Goal: Information Seeking & Learning: Learn about a topic

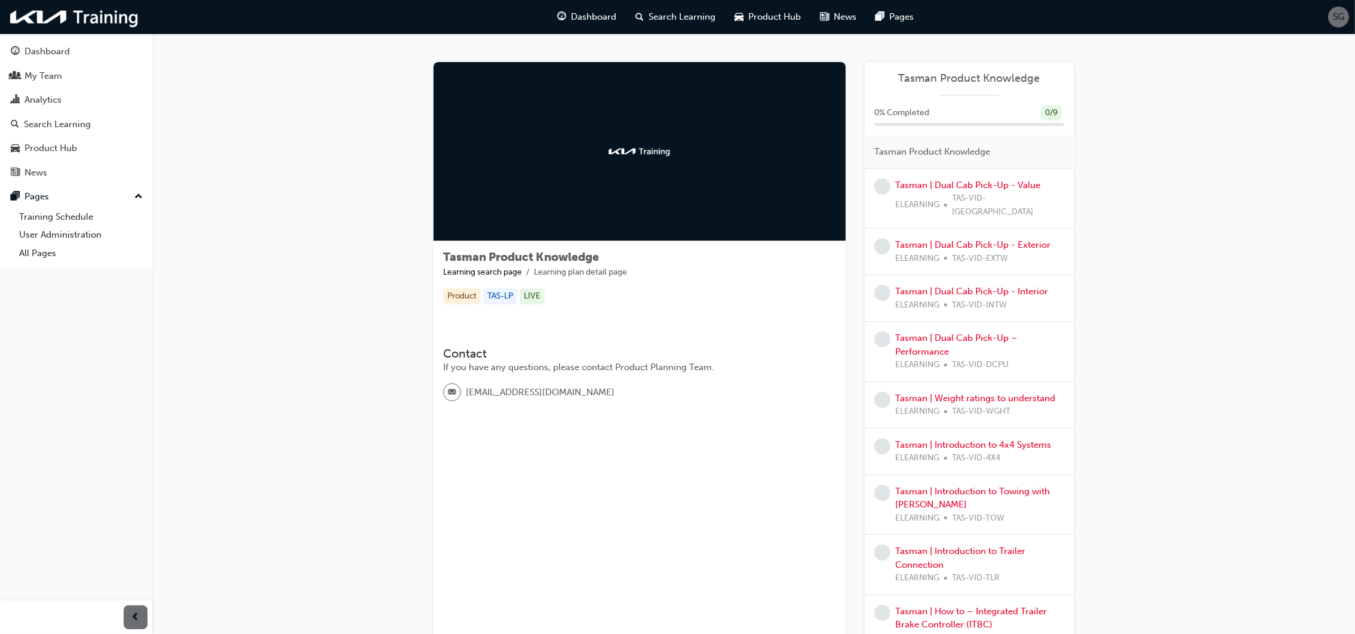
click at [1340, 16] on span "SG" at bounding box center [1338, 17] width 11 height 14
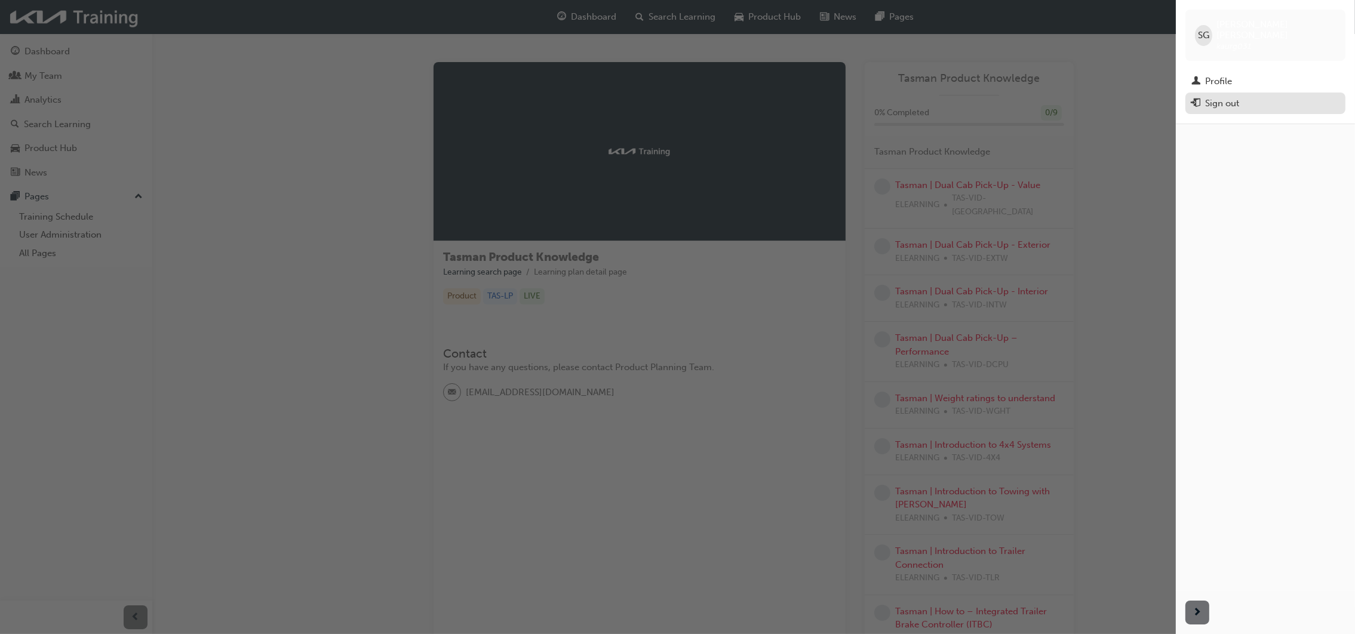
click at [1220, 97] on div "Sign out" at bounding box center [1222, 104] width 34 height 14
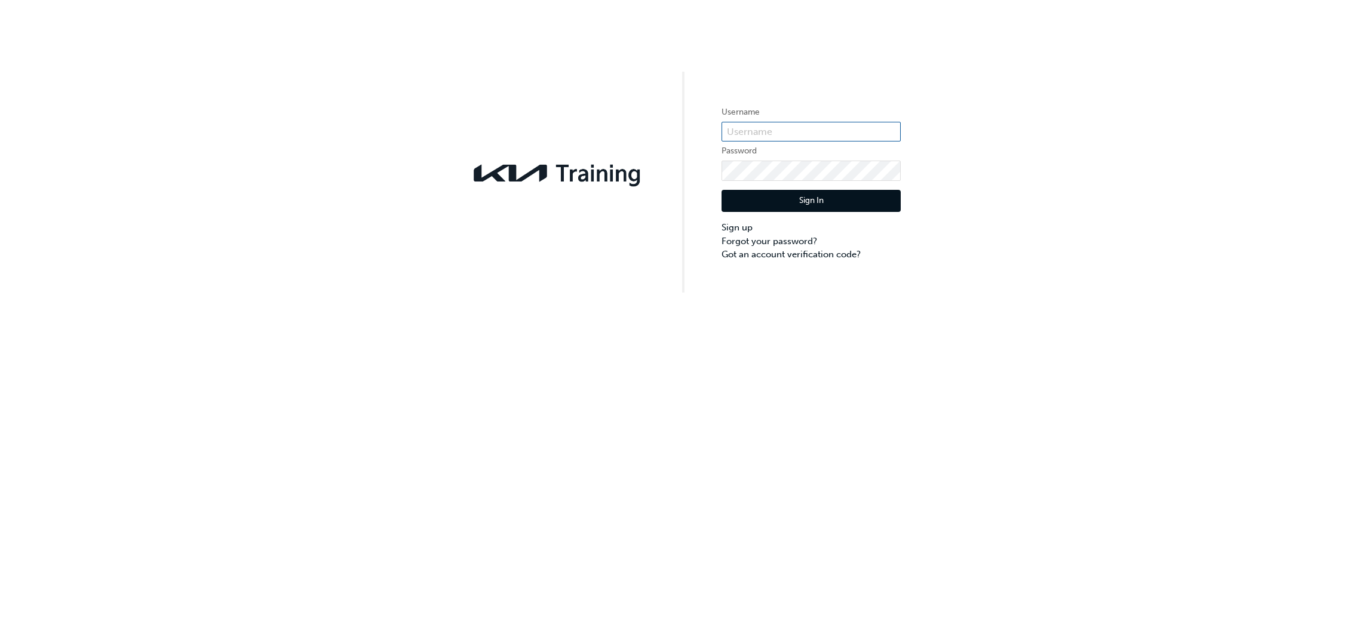
type input "KAURG031"
click at [696, 371] on div "Username KAURG031 Password Sign In Sign up Forgot your password? Got an account…" at bounding box center [684, 317] width 1369 height 634
click at [839, 200] on button "Sign In" at bounding box center [811, 201] width 179 height 23
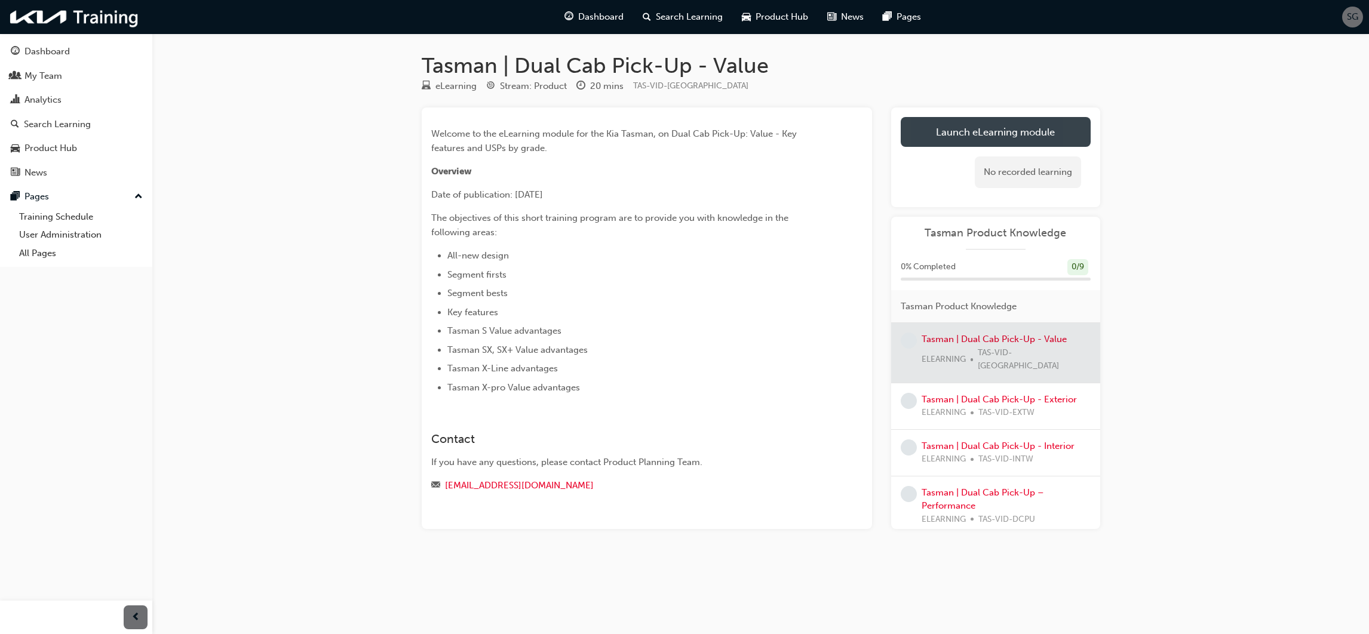
click at [1002, 127] on link "Launch eLearning module" at bounding box center [996, 132] width 190 height 30
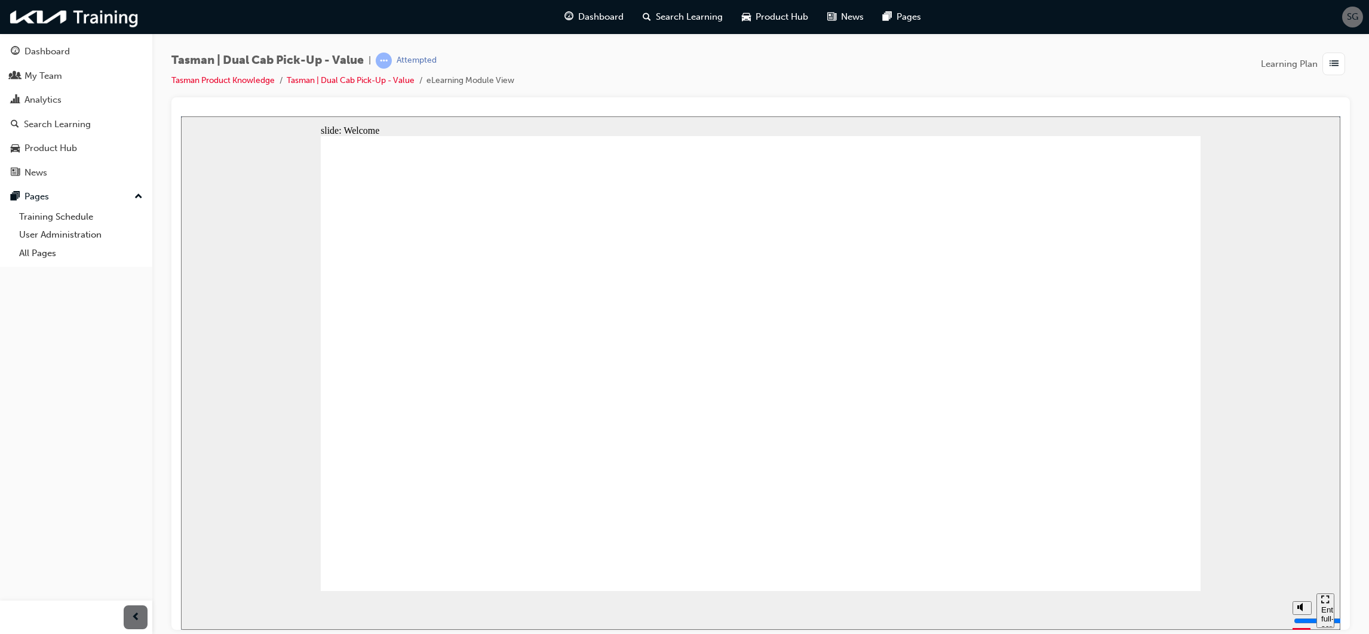
type input "11400"
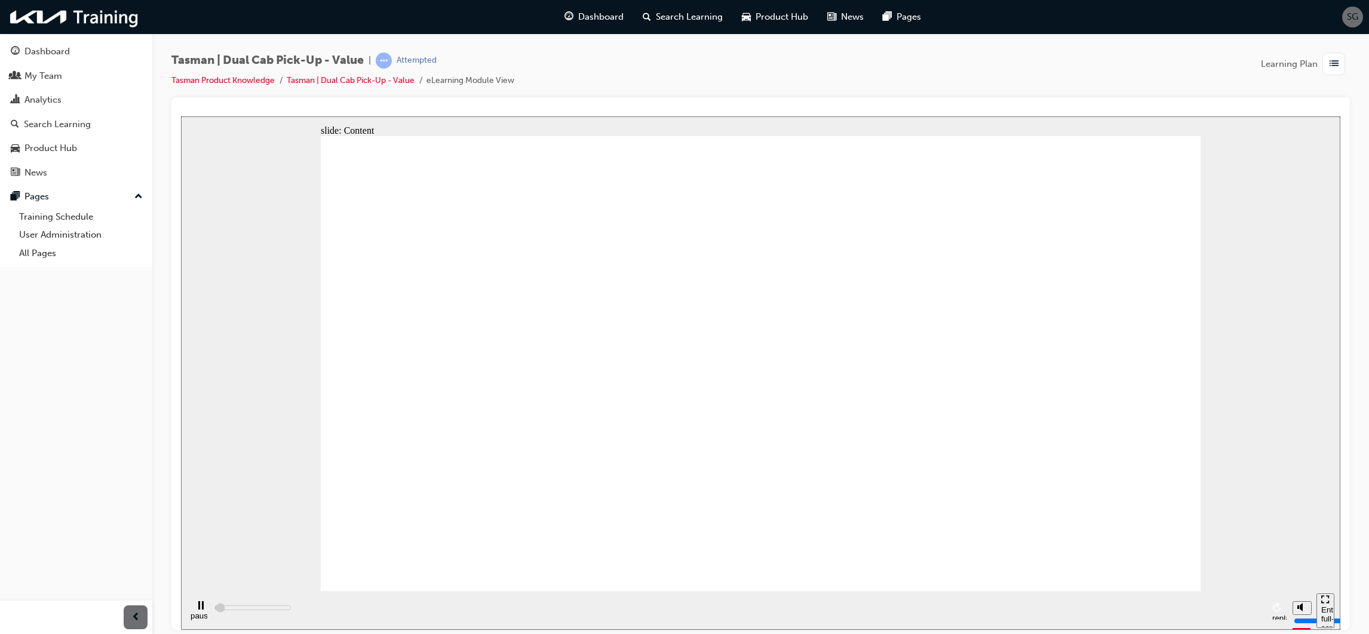
radio input "true"
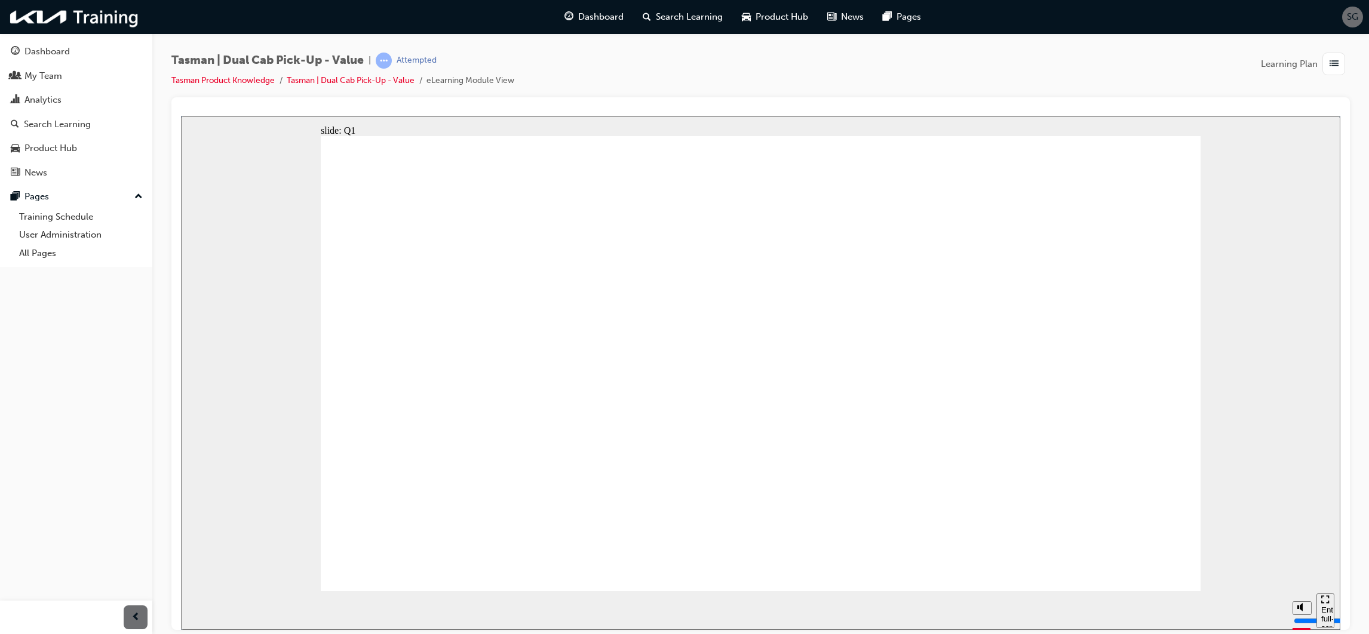
radio input "true"
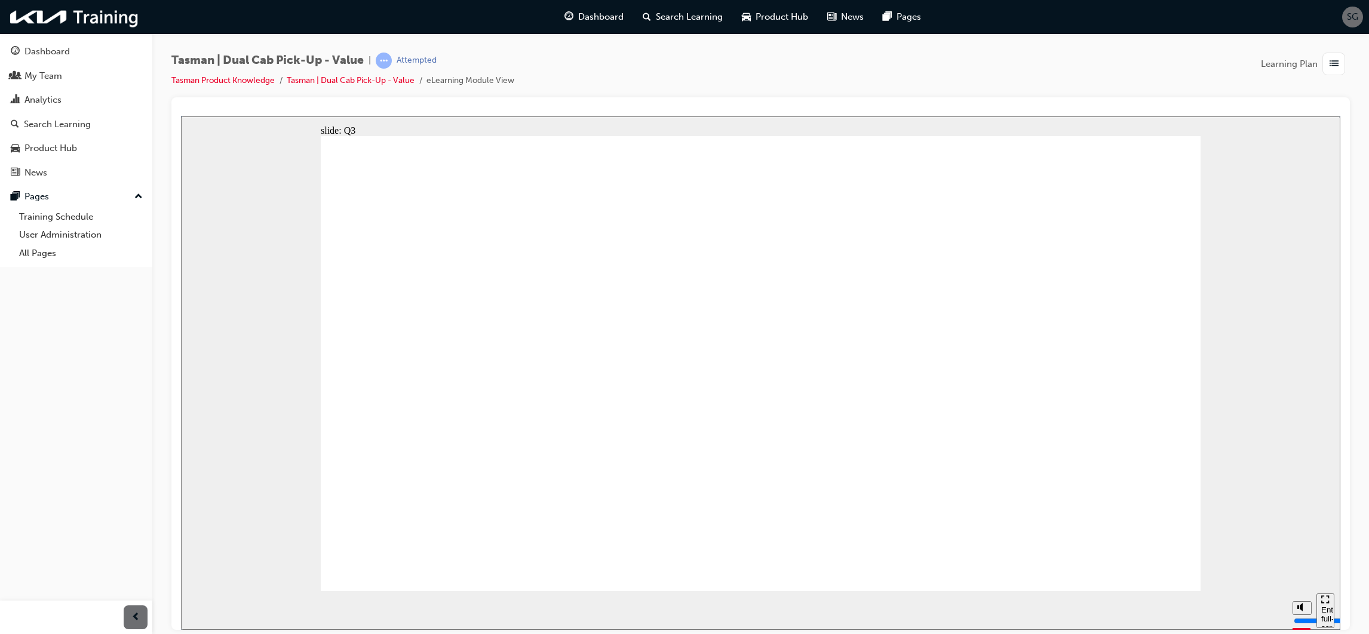
radio input "true"
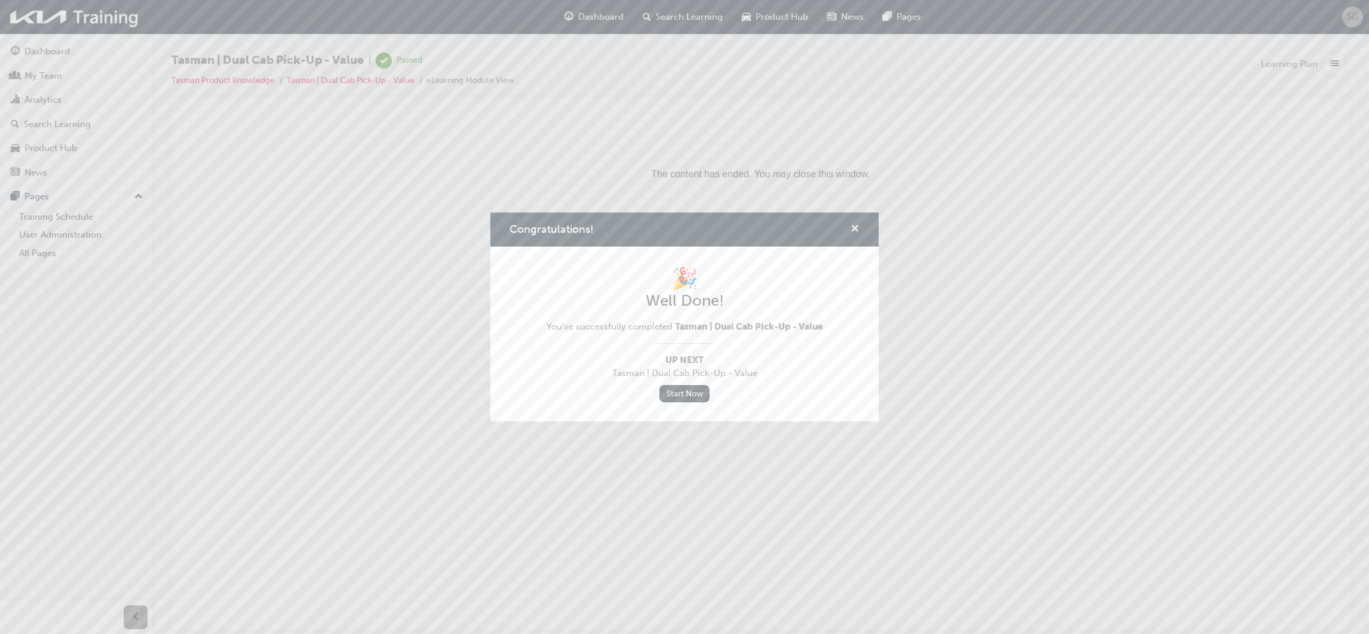
click at [852, 231] on span "cross-icon" at bounding box center [855, 230] width 9 height 11
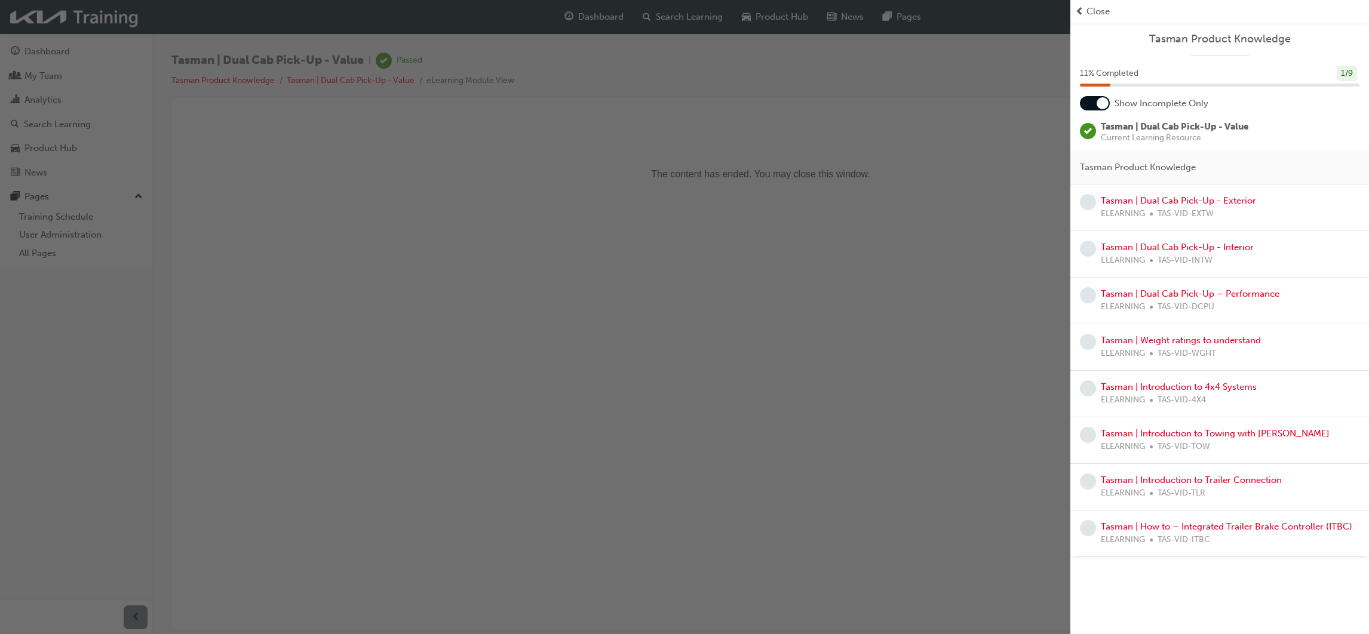
click at [71, 54] on div "button" at bounding box center [535, 317] width 1070 height 634
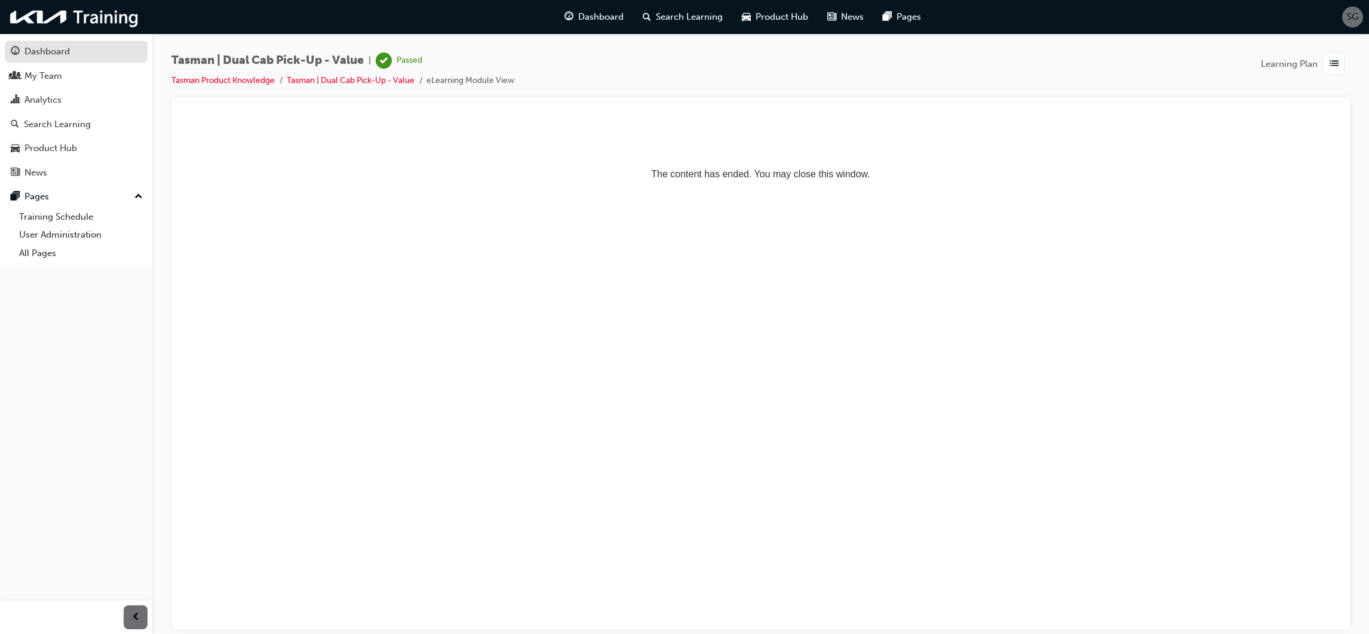
click at [63, 59] on div "Dashboard" at bounding box center [76, 51] width 131 height 15
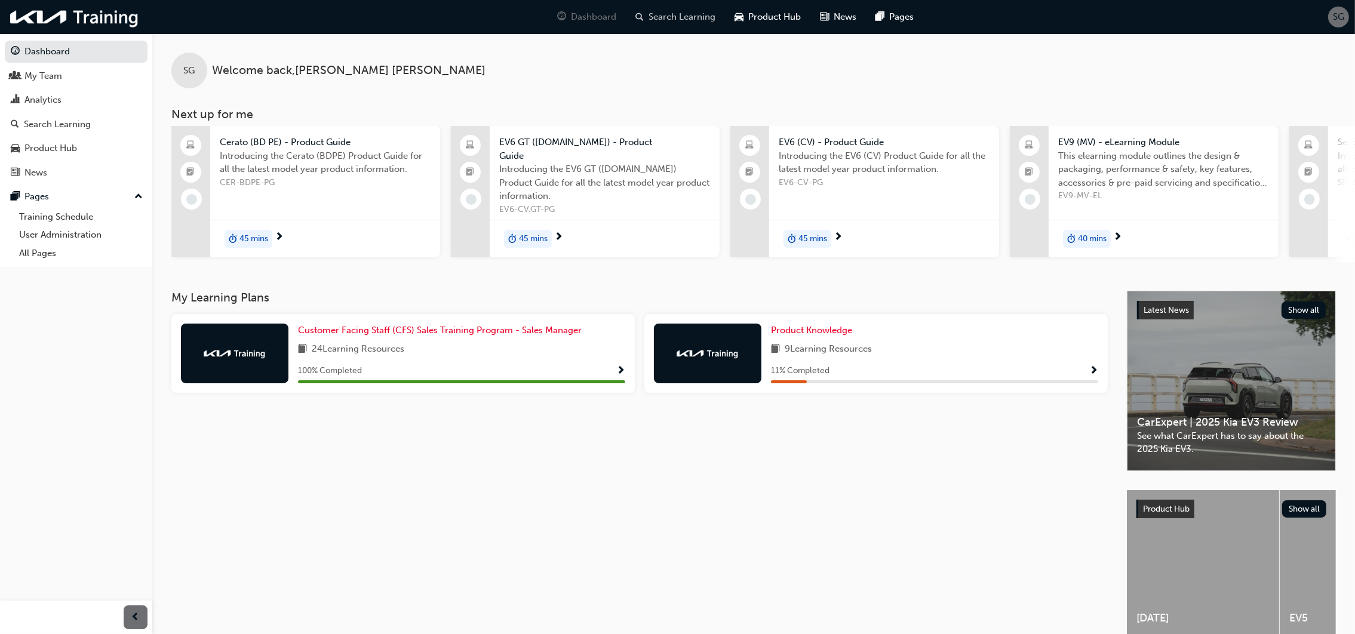
click at [678, 16] on span "Search Learning" at bounding box center [682, 17] width 67 height 14
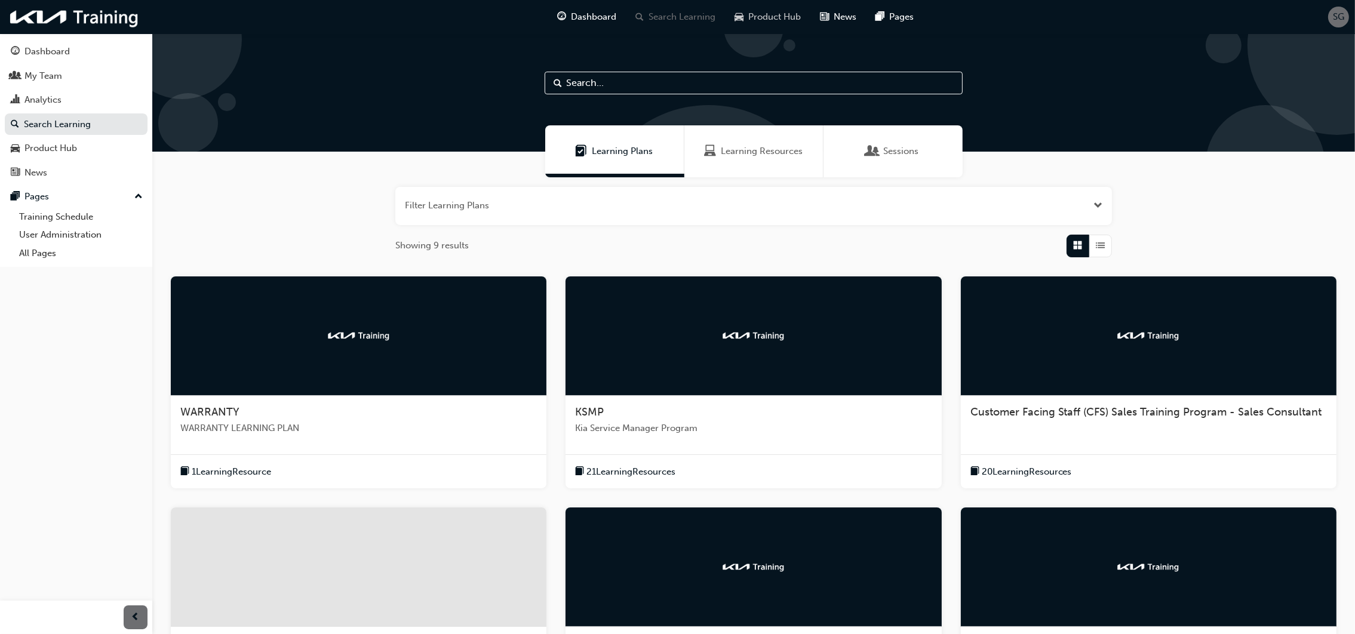
click at [769, 13] on span "Product Hub" at bounding box center [775, 17] width 53 height 14
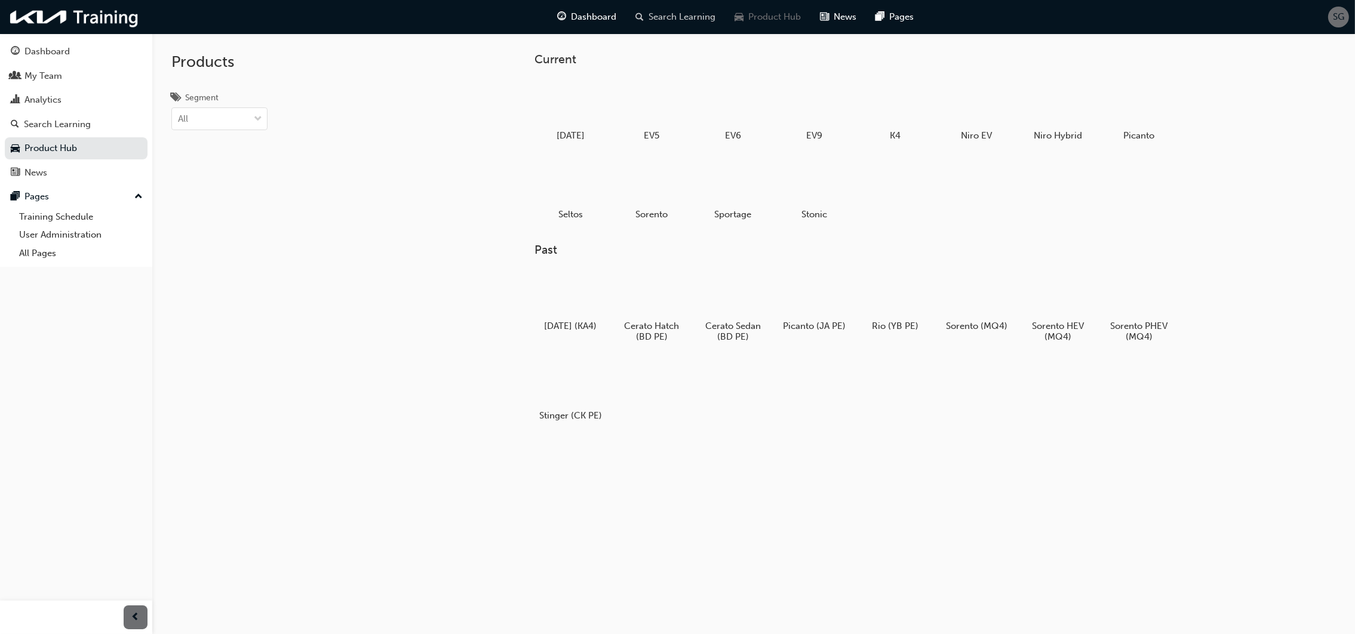
click at [670, 12] on span "Search Learning" at bounding box center [682, 17] width 67 height 14
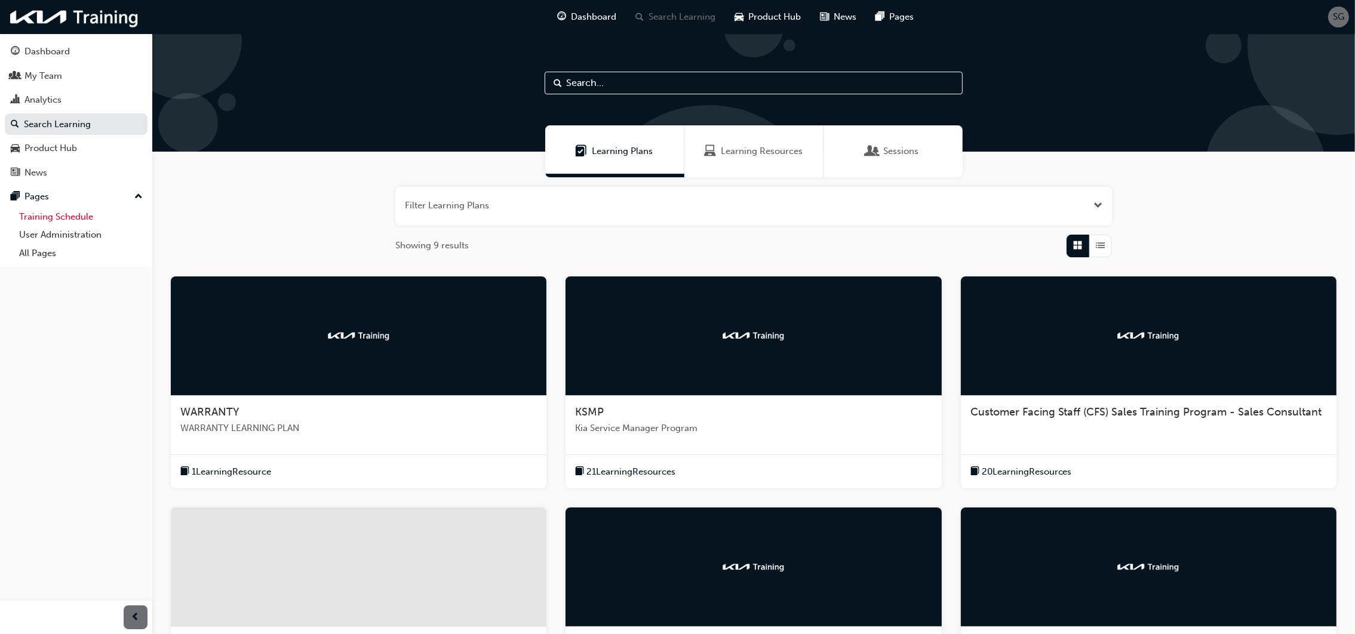
click at [55, 217] on link "Training Schedule" at bounding box center [80, 217] width 133 height 19
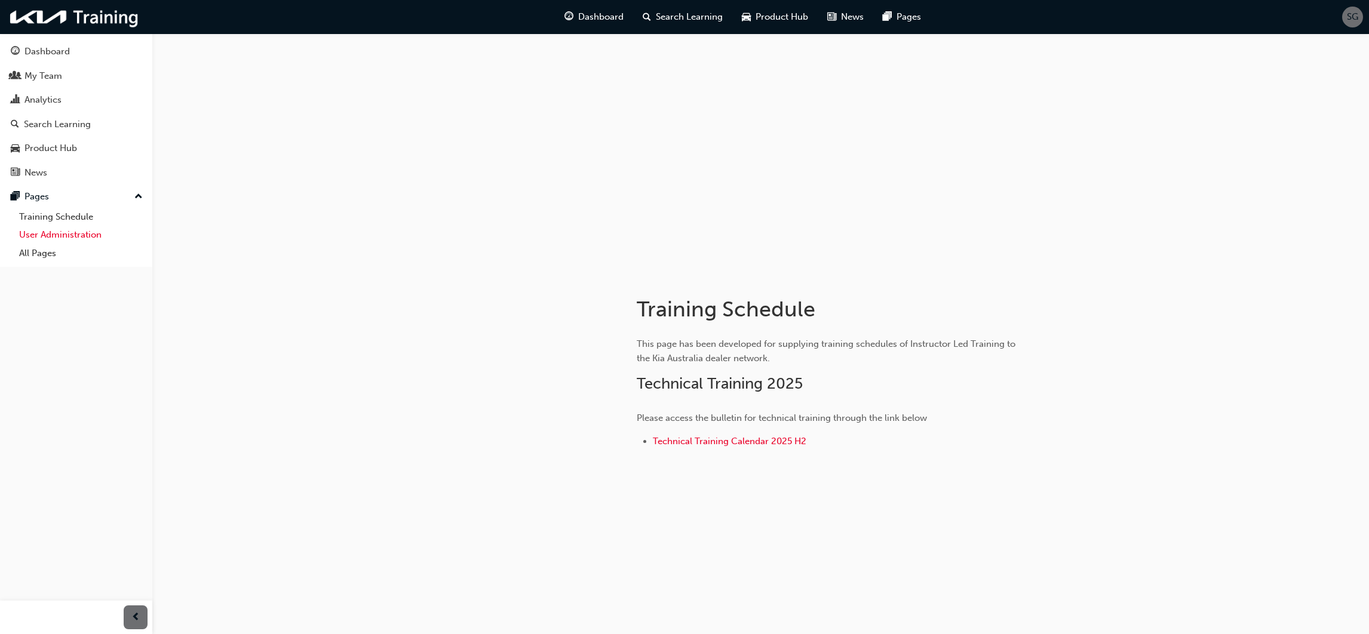
click at [78, 238] on link "User Administration" at bounding box center [80, 235] width 133 height 19
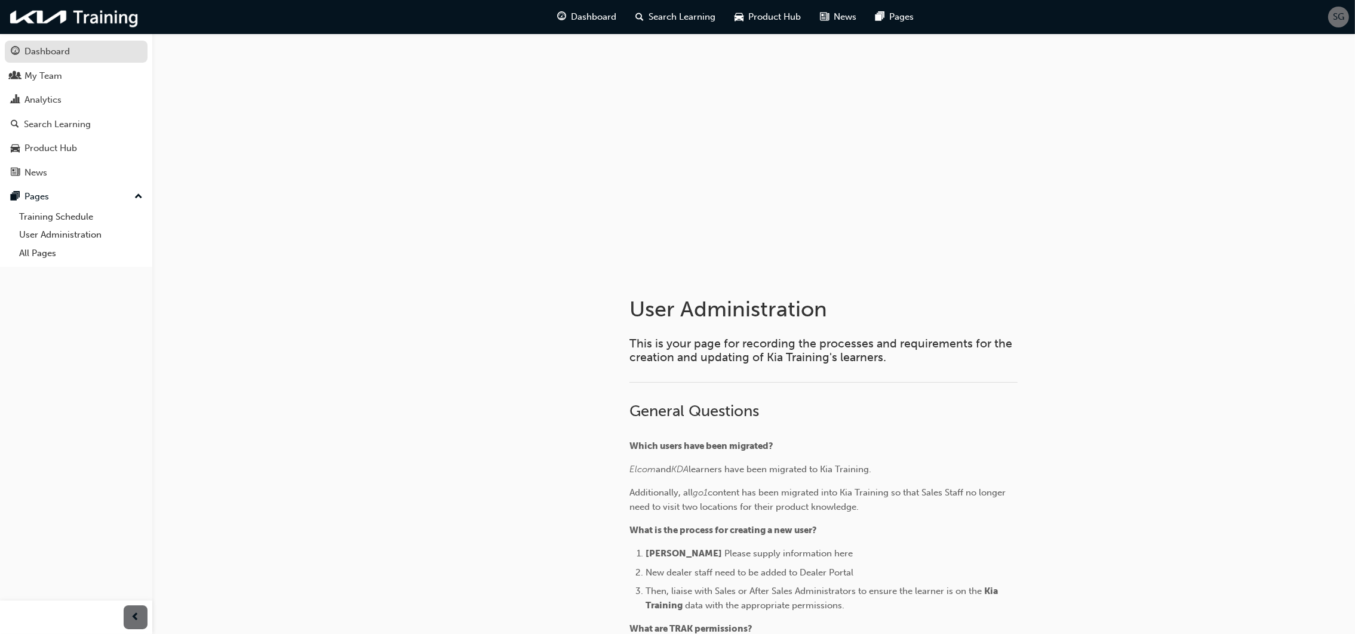
click at [47, 46] on div "Dashboard" at bounding box center [46, 52] width 45 height 14
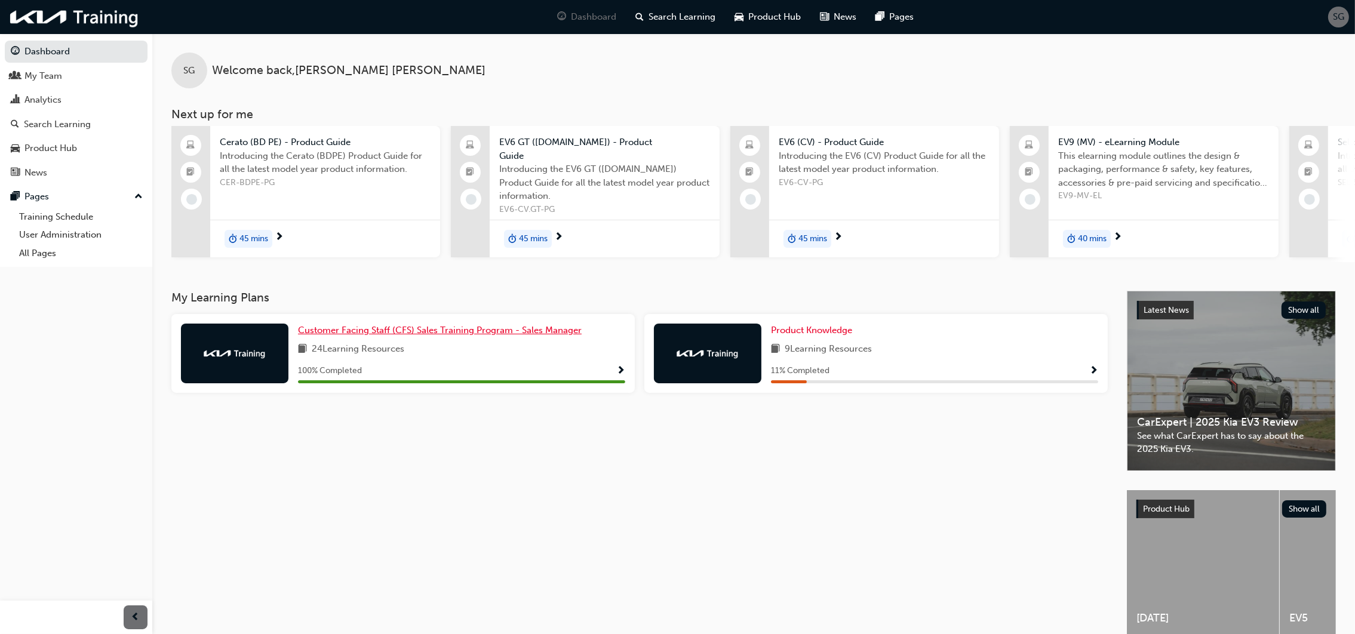
click at [486, 325] on span "Customer Facing Staff (CFS) Sales Training Program - Sales Manager" at bounding box center [440, 330] width 284 height 11
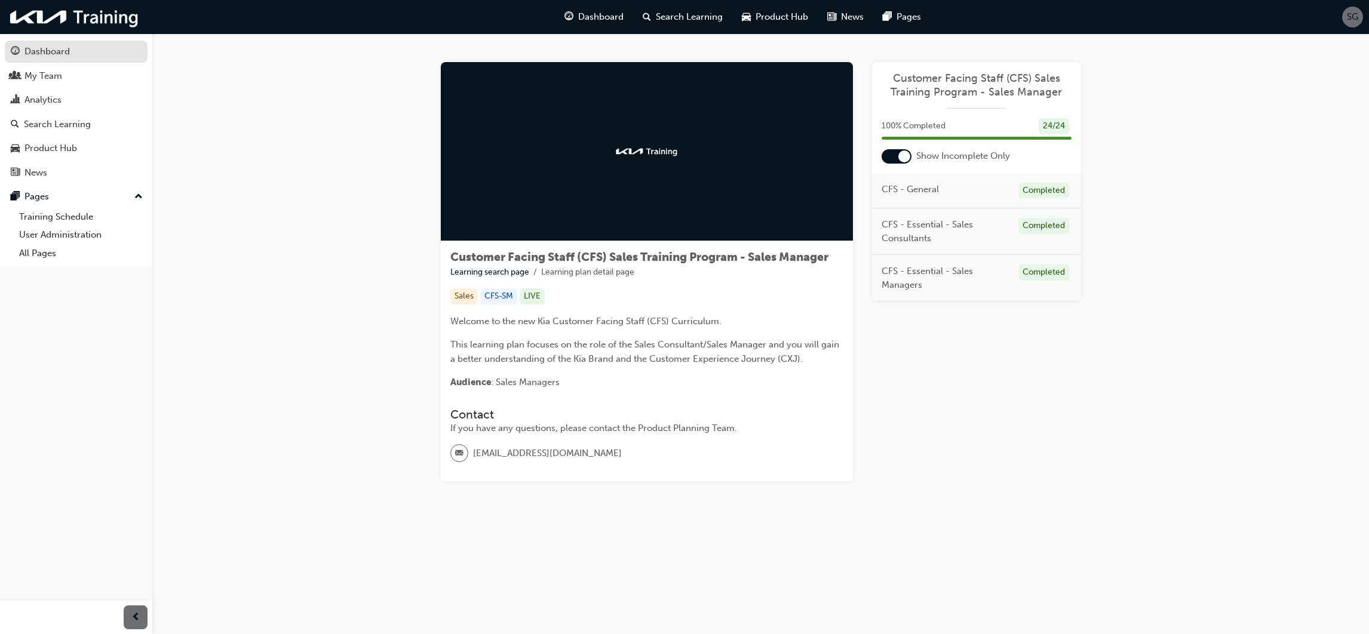
click at [45, 53] on div "Dashboard" at bounding box center [46, 52] width 45 height 14
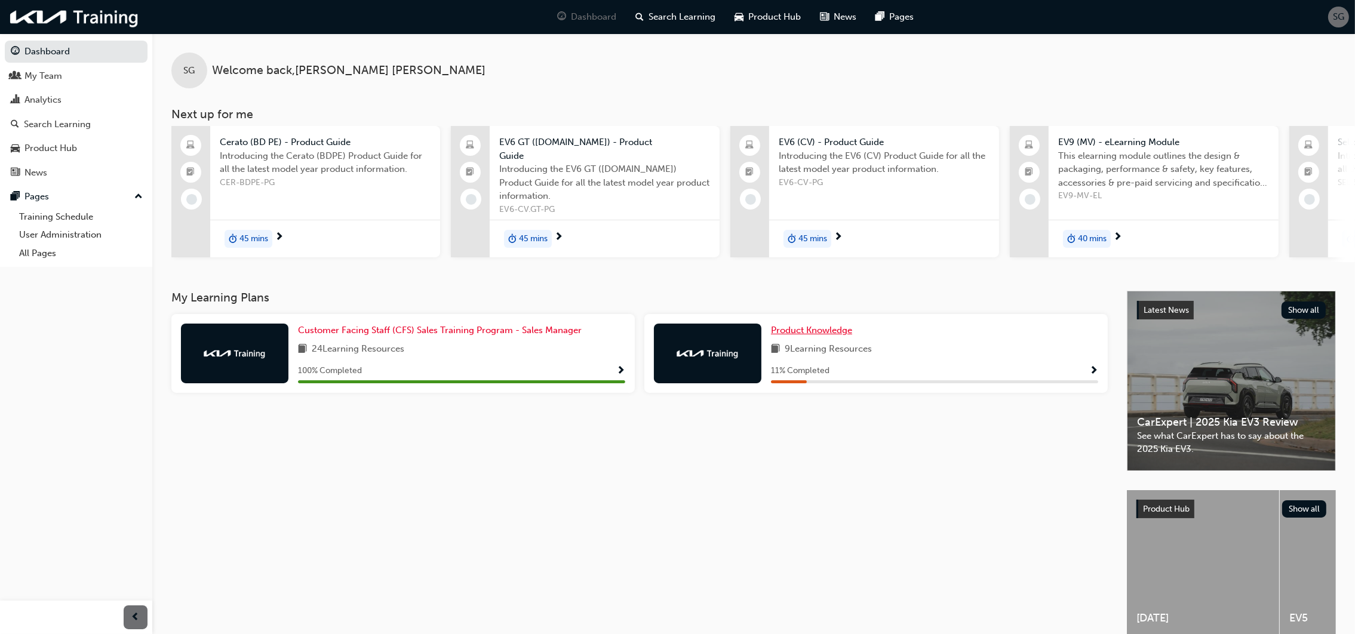
click at [791, 325] on span "Product Knowledge" at bounding box center [811, 330] width 81 height 11
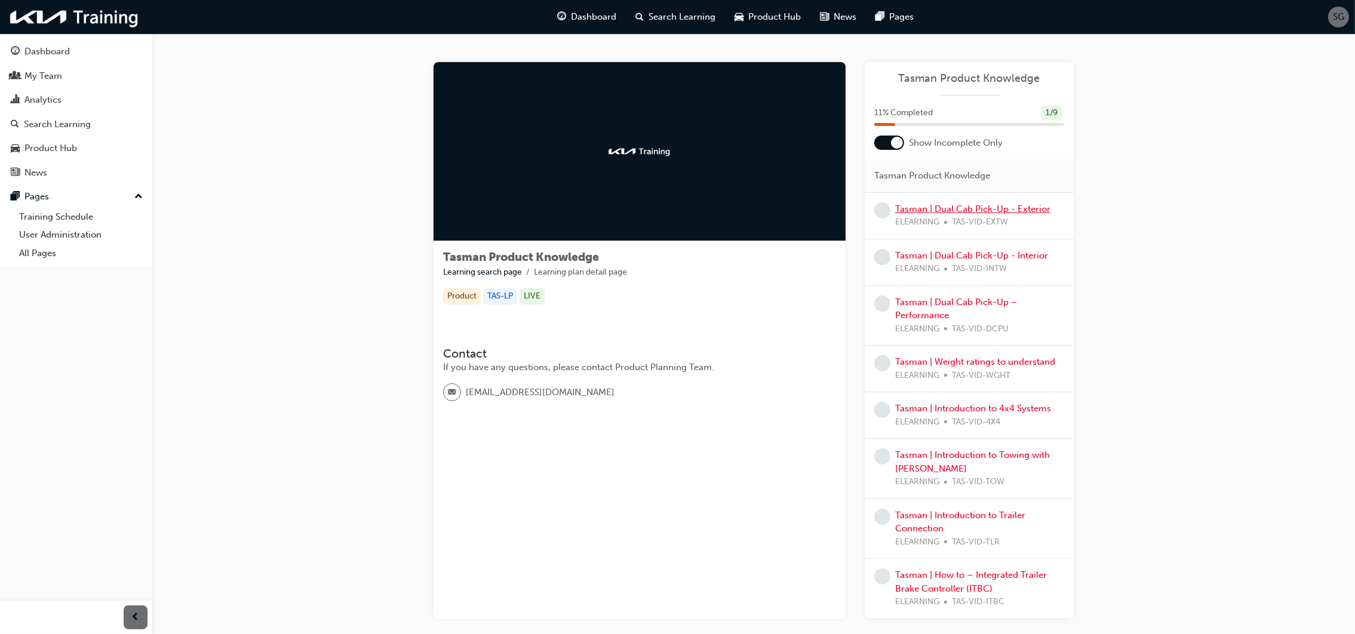
click at [1028, 210] on link "Tasman | Dual Cab Pick-Up - Exterior" at bounding box center [972, 209] width 155 height 11
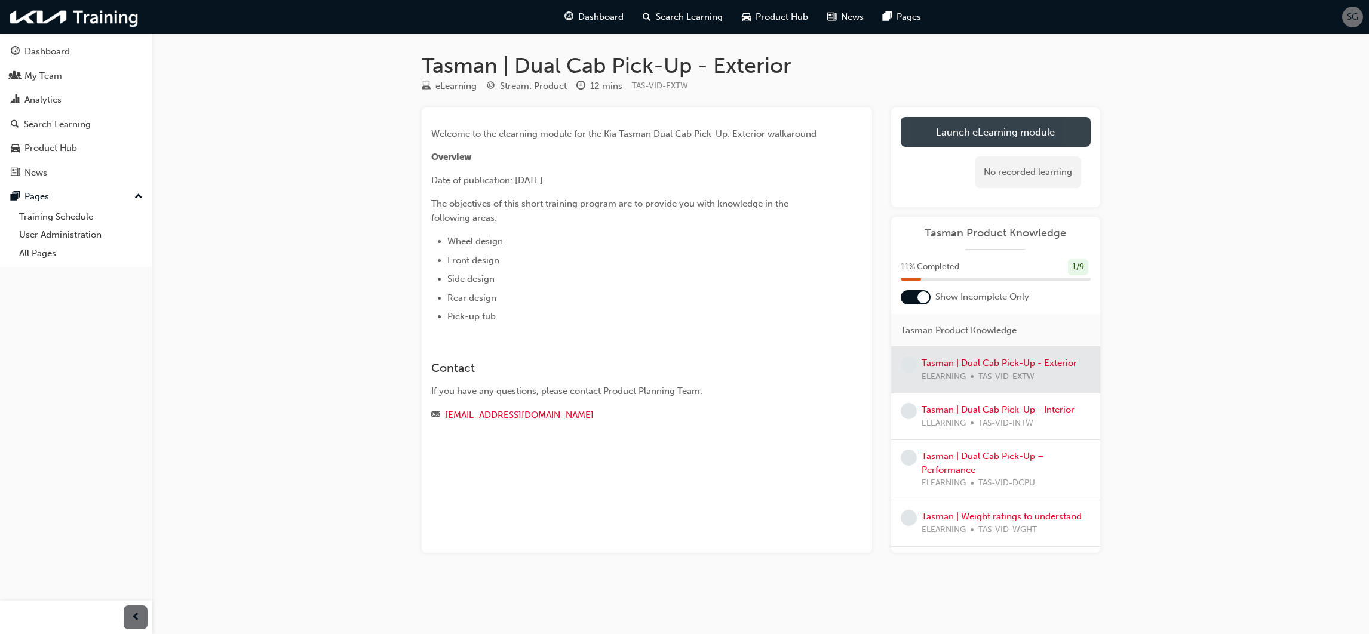
click at [1033, 134] on link "Launch eLearning module" at bounding box center [996, 132] width 190 height 30
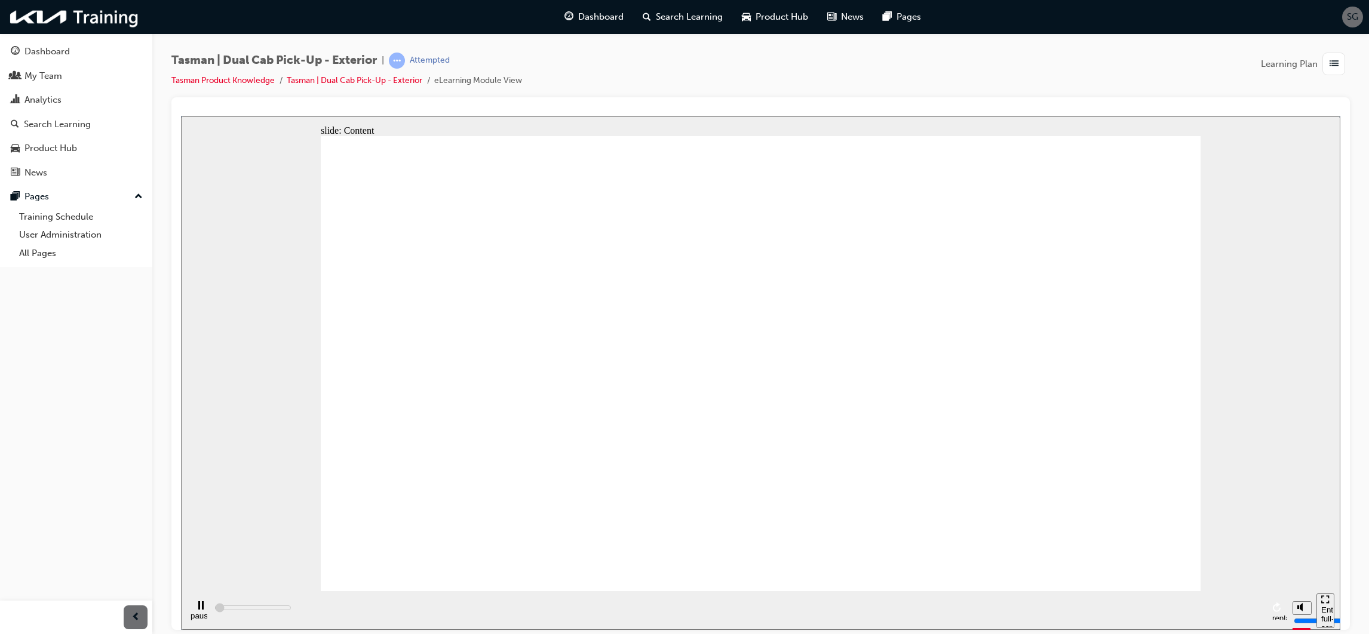
type input "2700"
radio input "true"
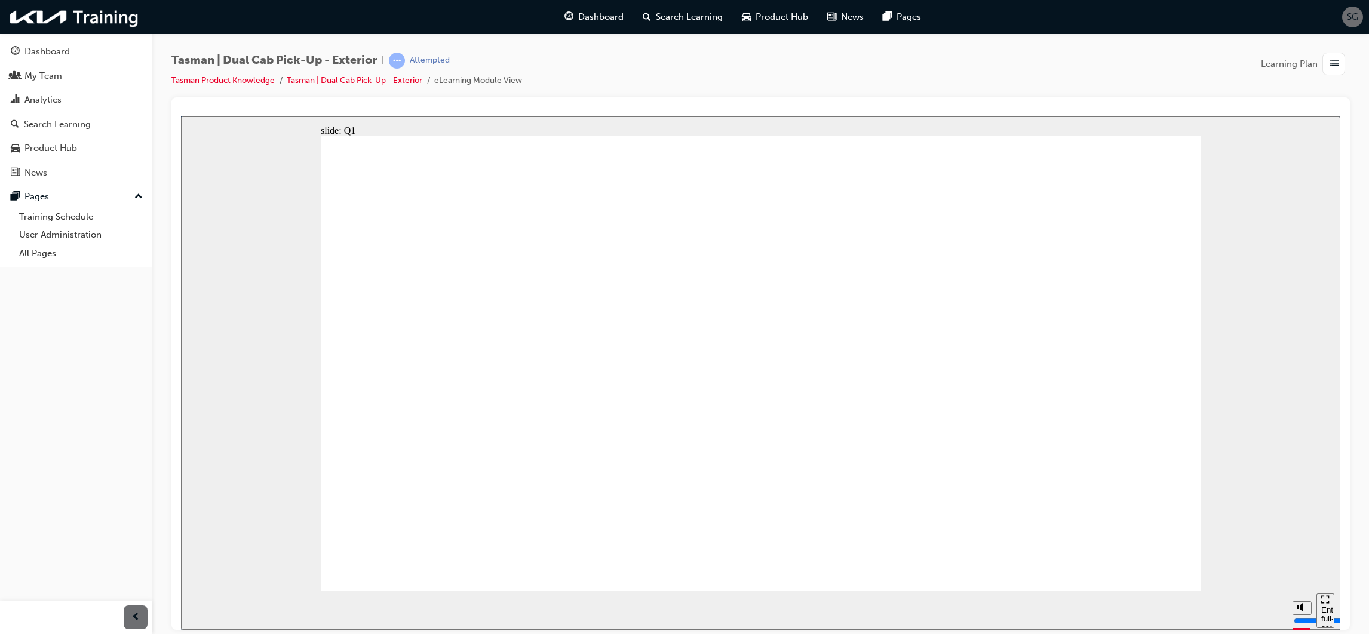
radio input "true"
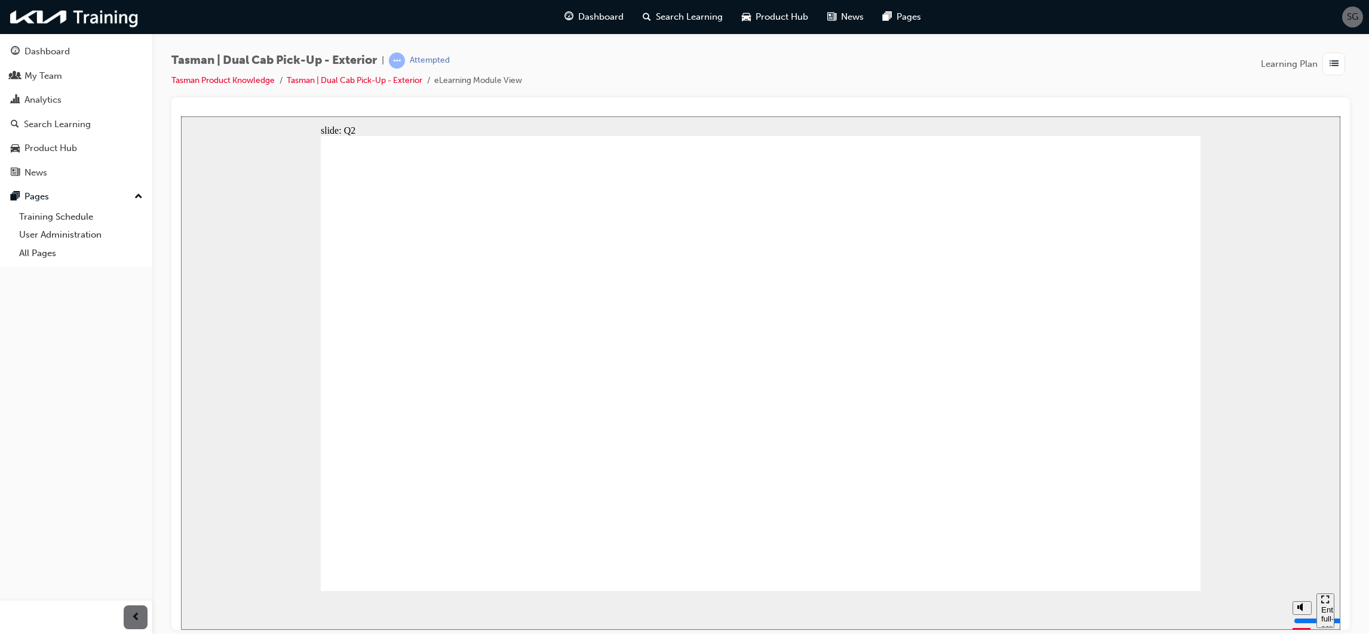
radio input "true"
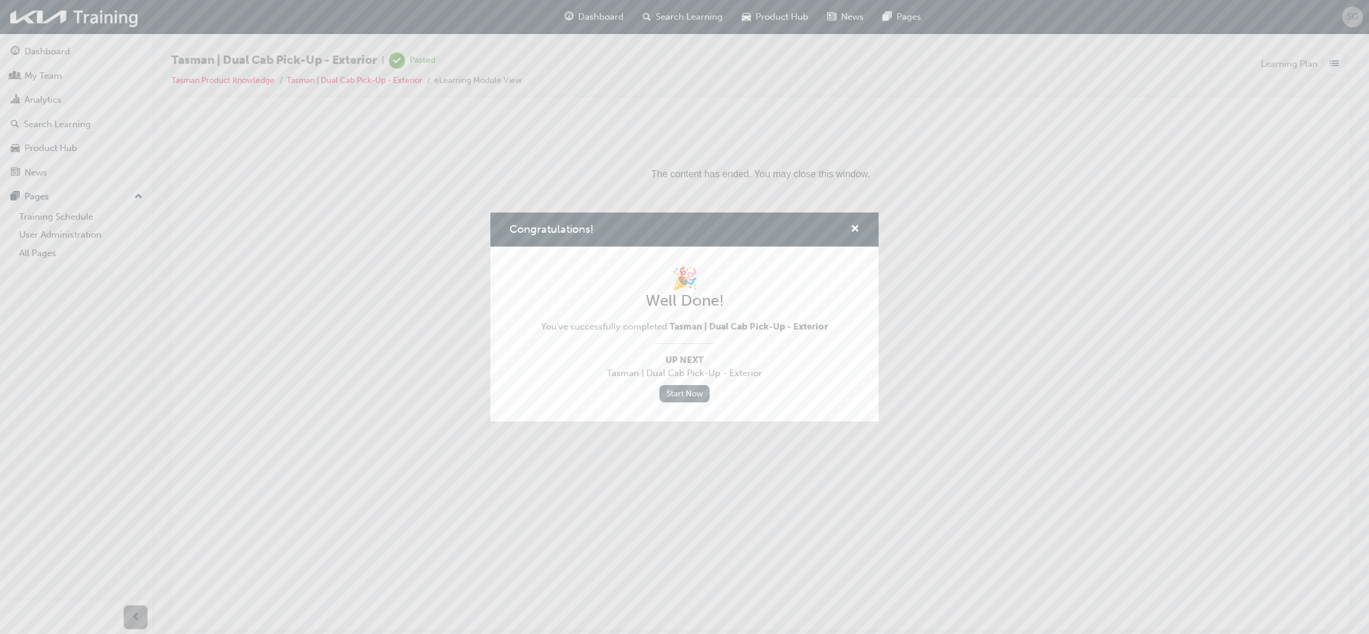
click at [682, 393] on link "Start Now" at bounding box center [684, 393] width 50 height 17
click at [682, 391] on link "Start Now" at bounding box center [684, 393] width 50 height 17
click at [856, 230] on span "cross-icon" at bounding box center [855, 230] width 9 height 11
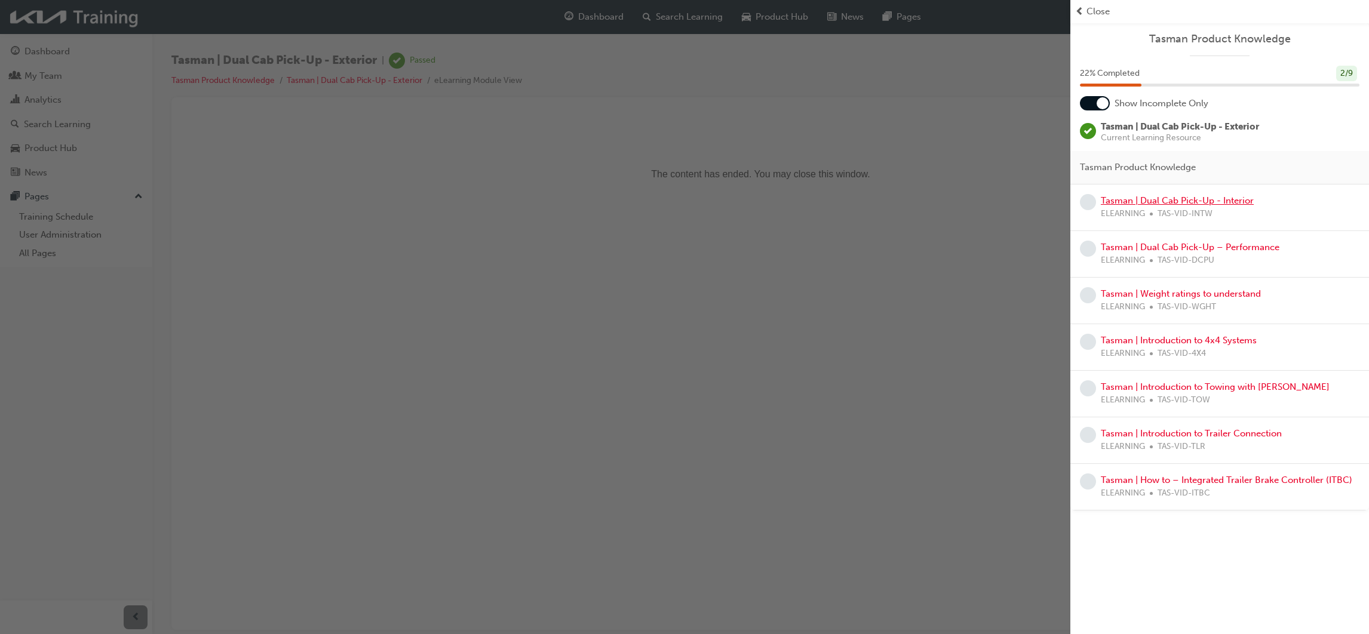
click at [1157, 201] on link "Tasman | Dual Cab Pick-Up - Interior" at bounding box center [1177, 200] width 153 height 11
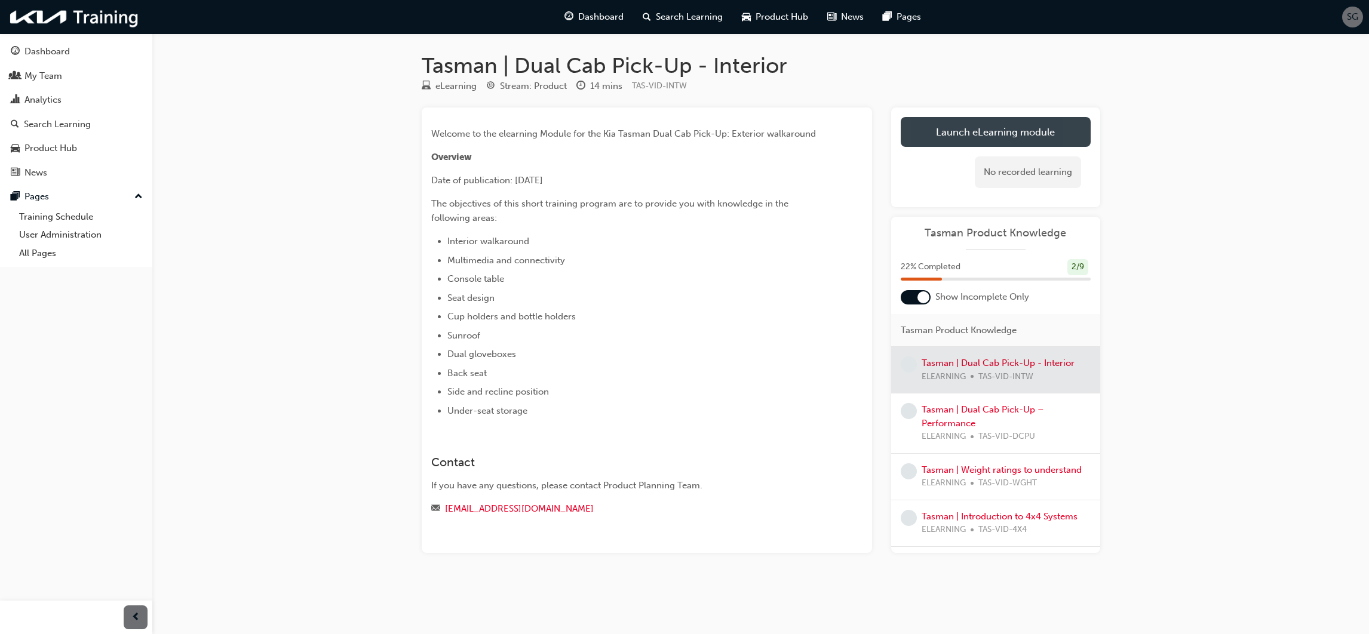
click at [985, 124] on link "Launch eLearning module" at bounding box center [996, 132] width 190 height 30
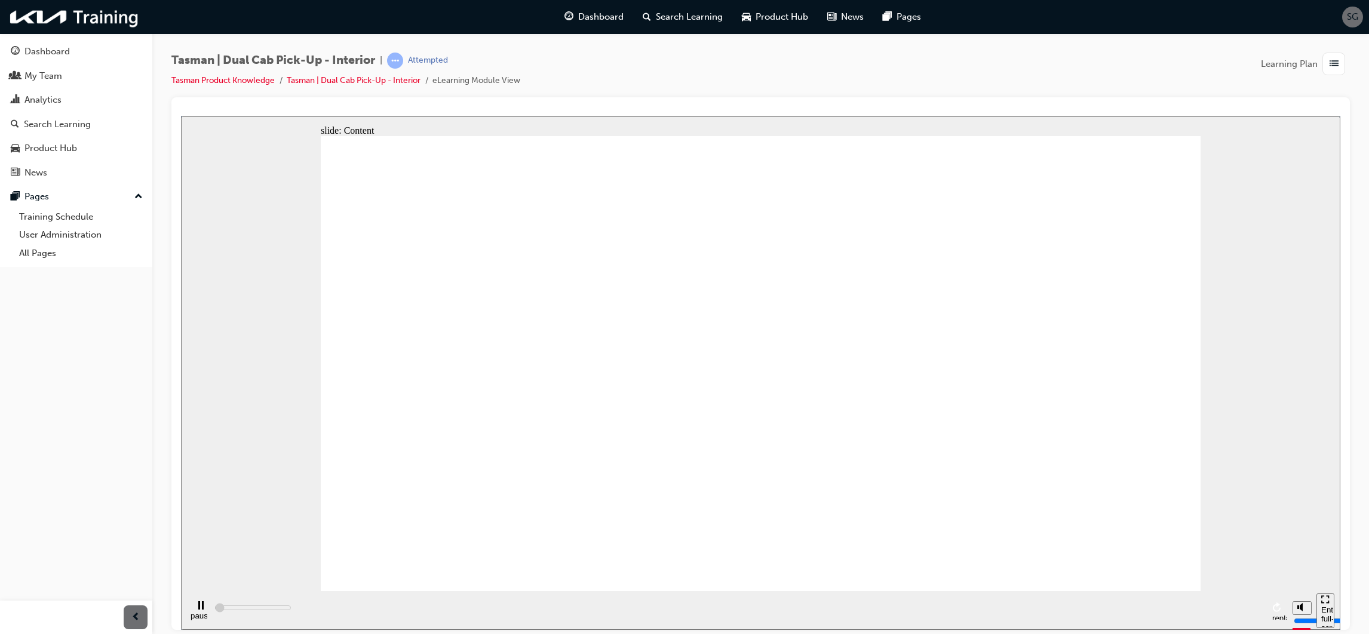
type input "4400"
radio input "true"
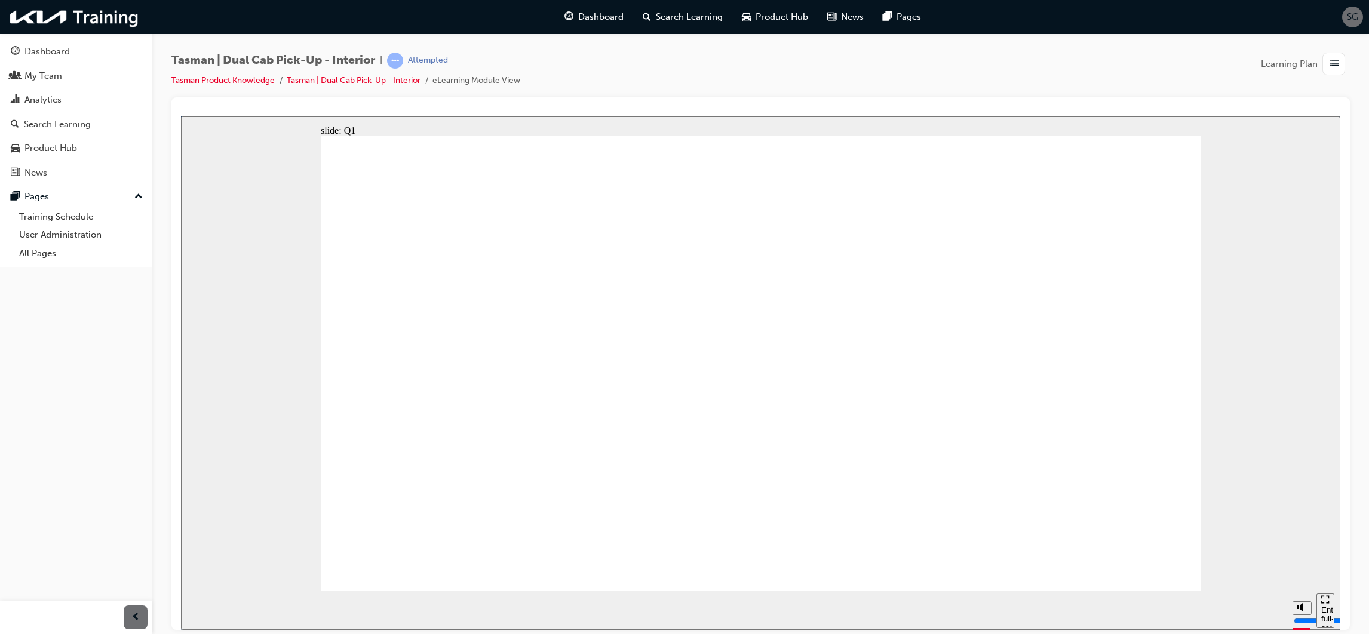
radio input "true"
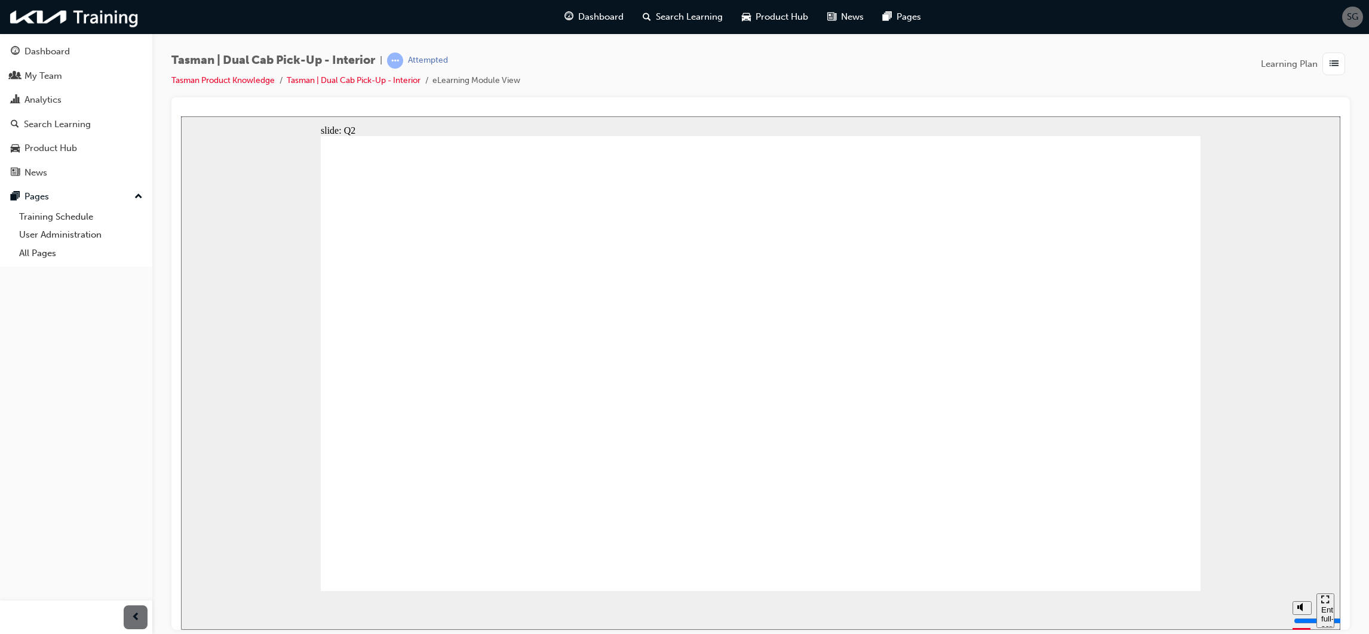
drag, startPoint x: 803, startPoint y: 447, endPoint x: 809, endPoint y: 442, distance: 7.6
radio input "true"
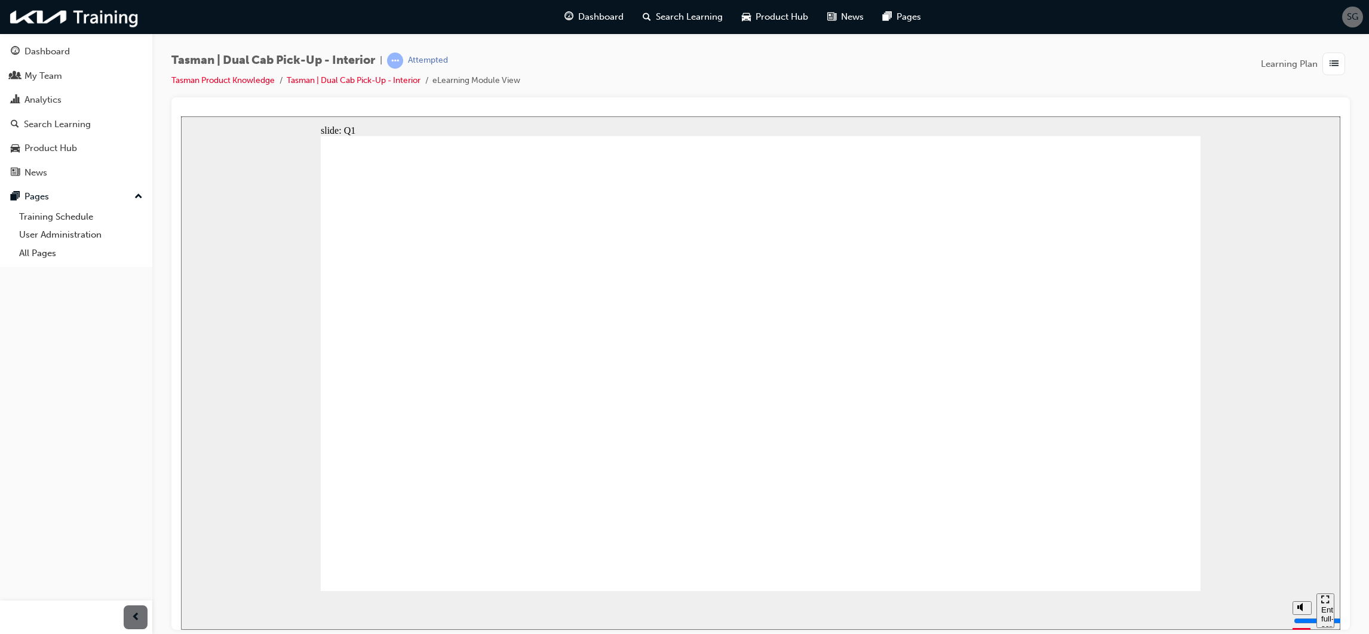
radio input "true"
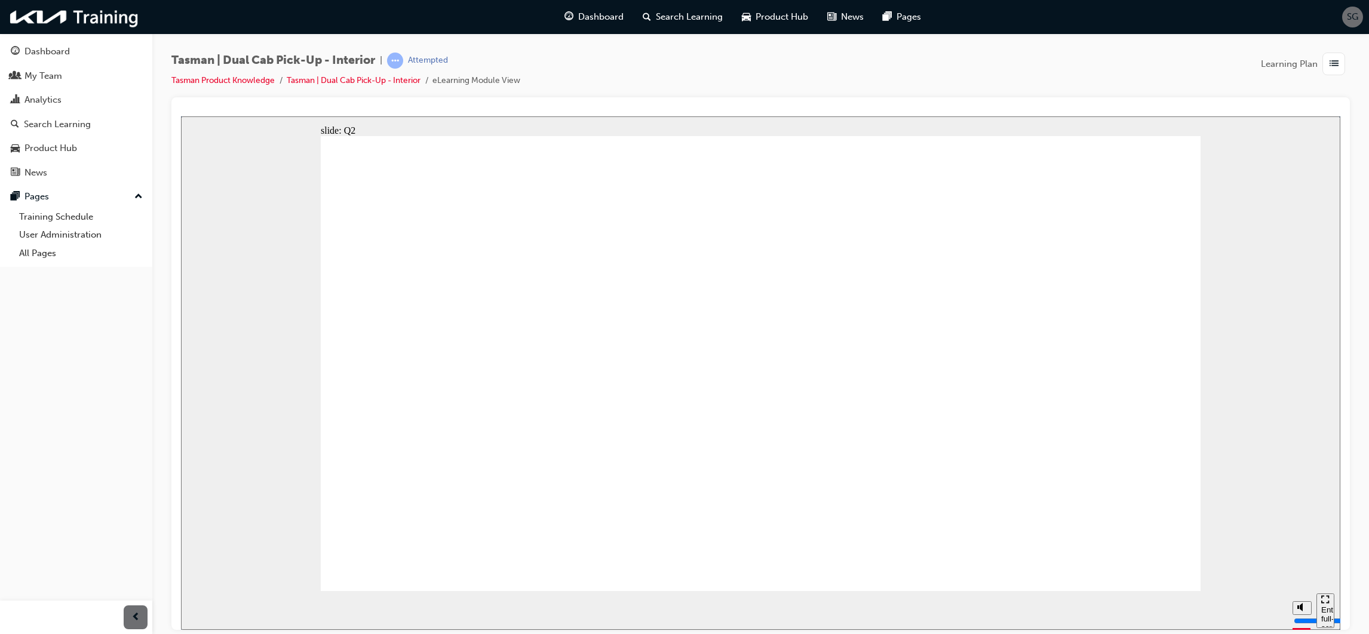
radio input "true"
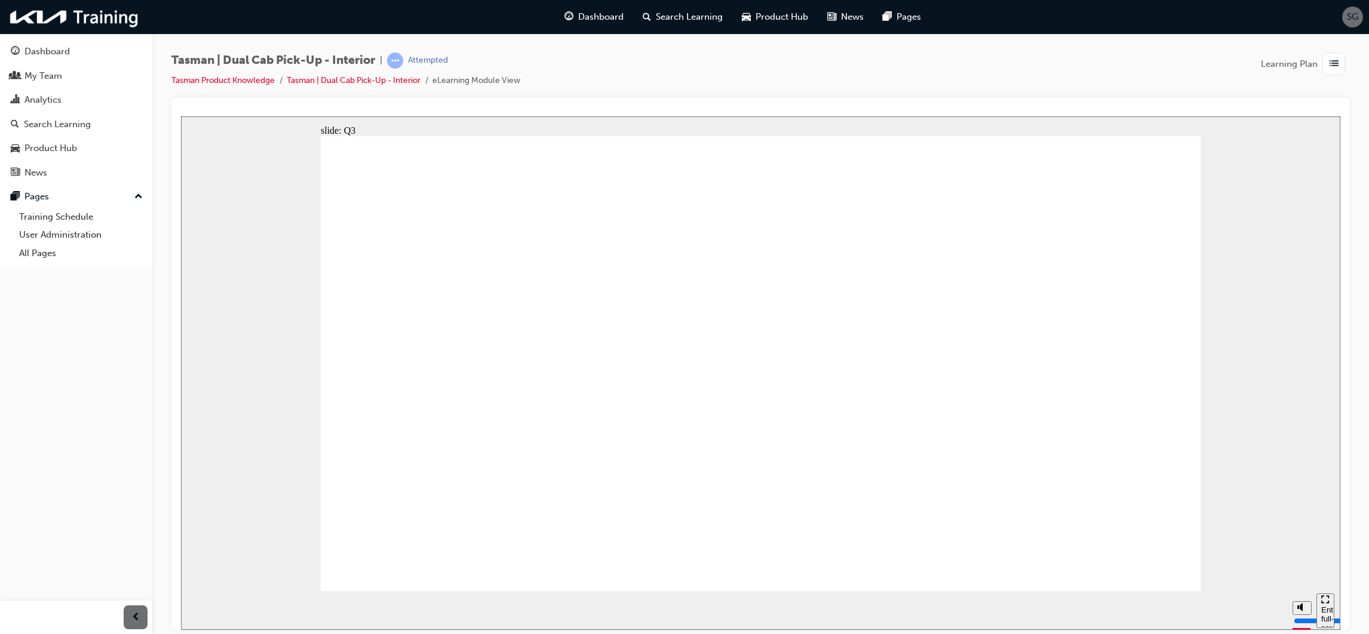
radio input "true"
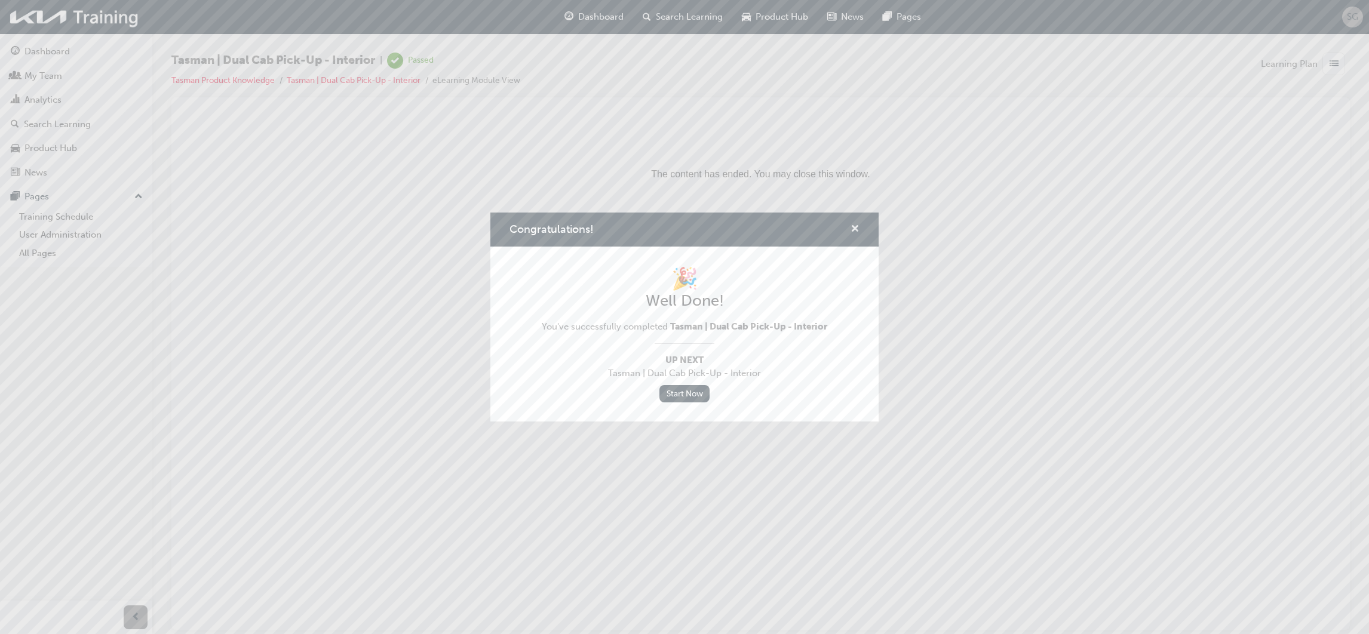
click at [858, 229] on span "cross-icon" at bounding box center [855, 230] width 9 height 11
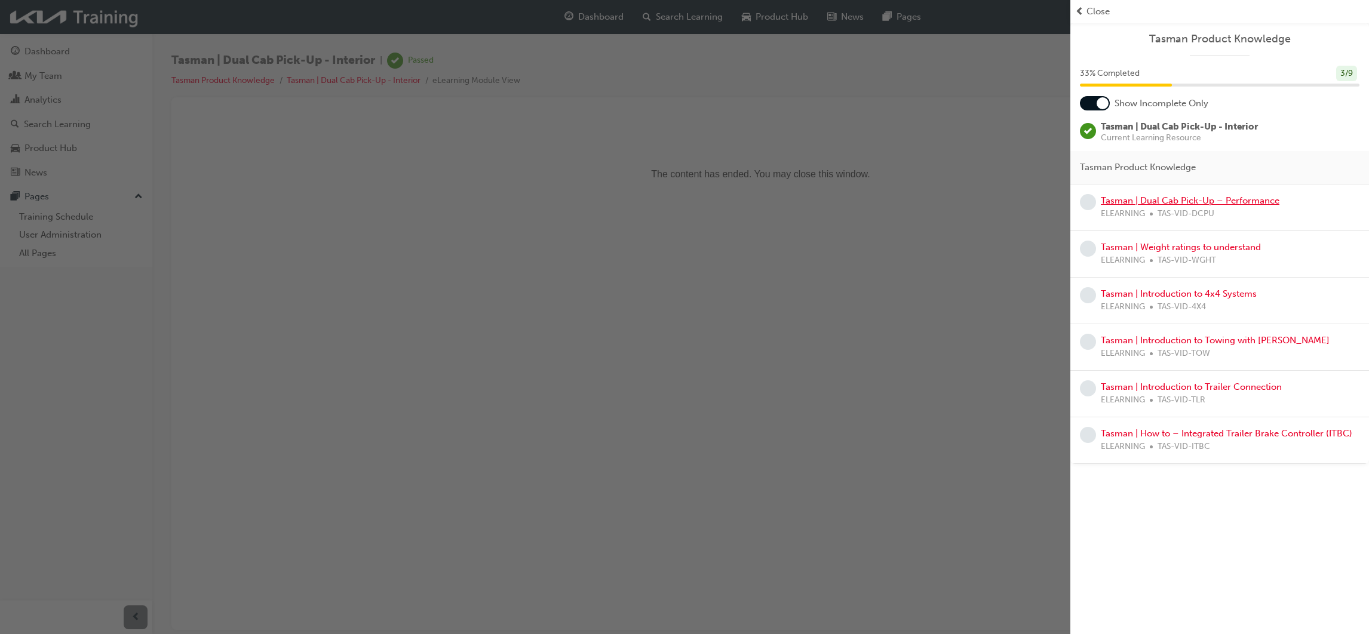
click at [1231, 202] on link "Tasman | Dual Cab Pick-Up – Performance" at bounding box center [1190, 200] width 179 height 11
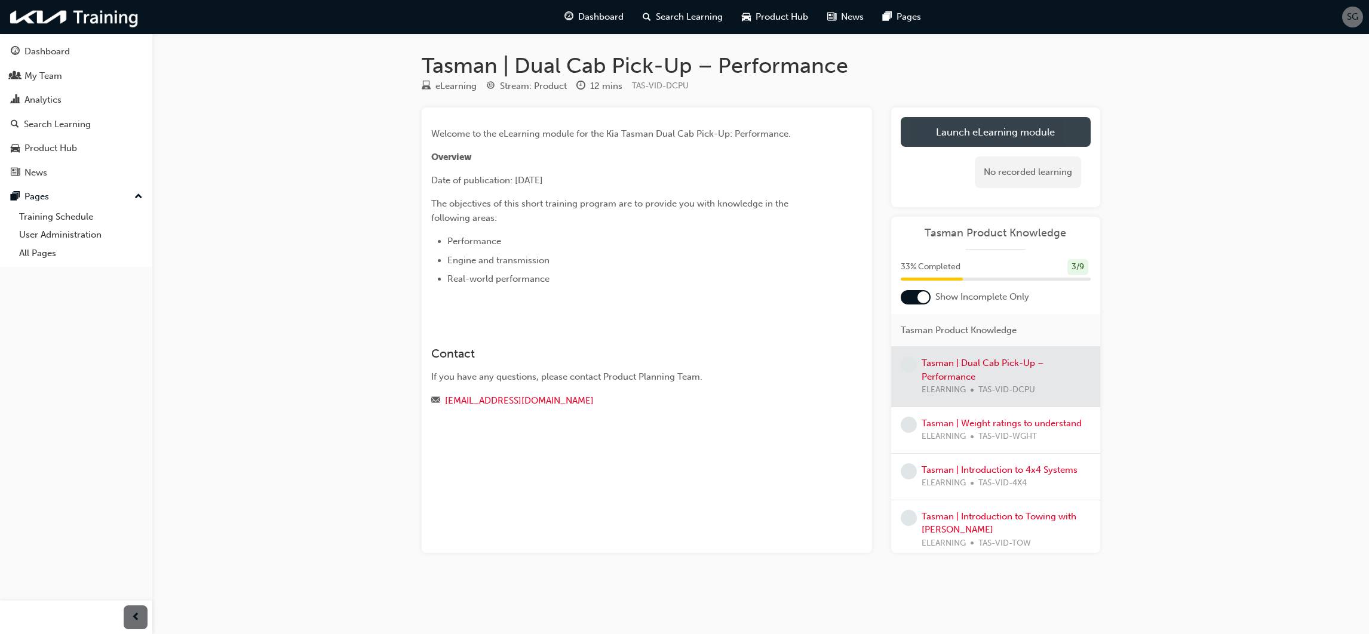
click at [994, 132] on link "Launch eLearning module" at bounding box center [996, 132] width 190 height 30
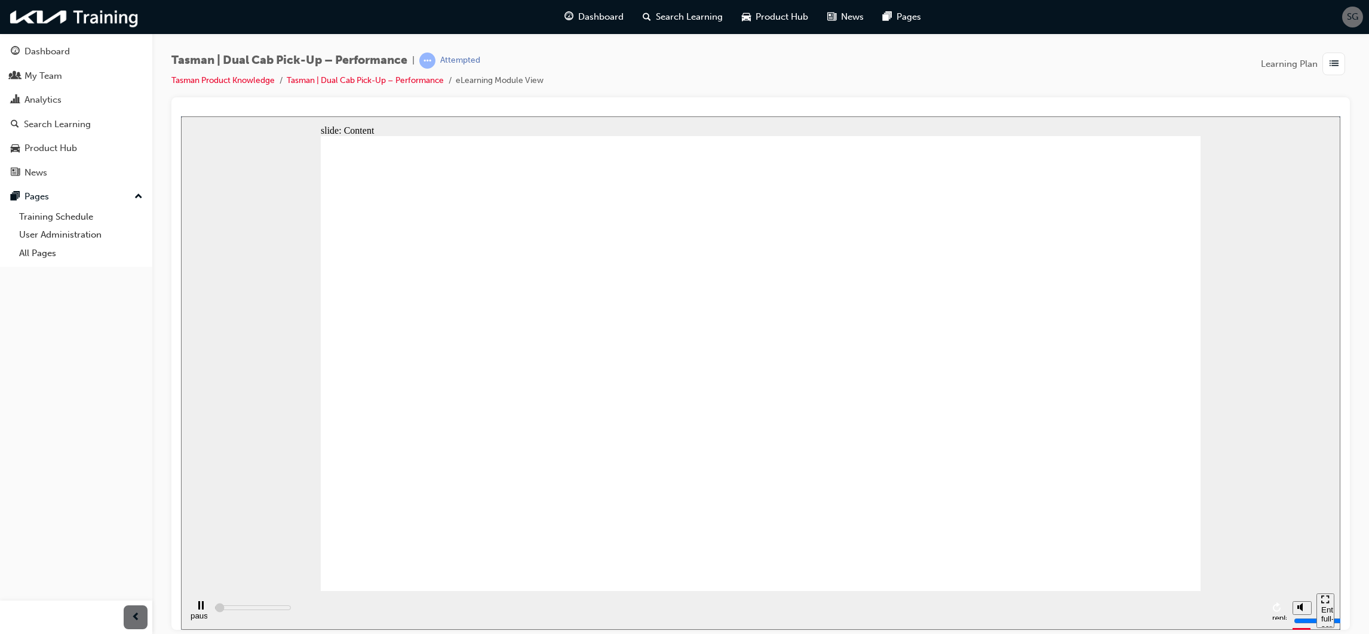
type input "5000"
drag, startPoint x: 790, startPoint y: 443, endPoint x: 912, endPoint y: 502, distance: 135.7
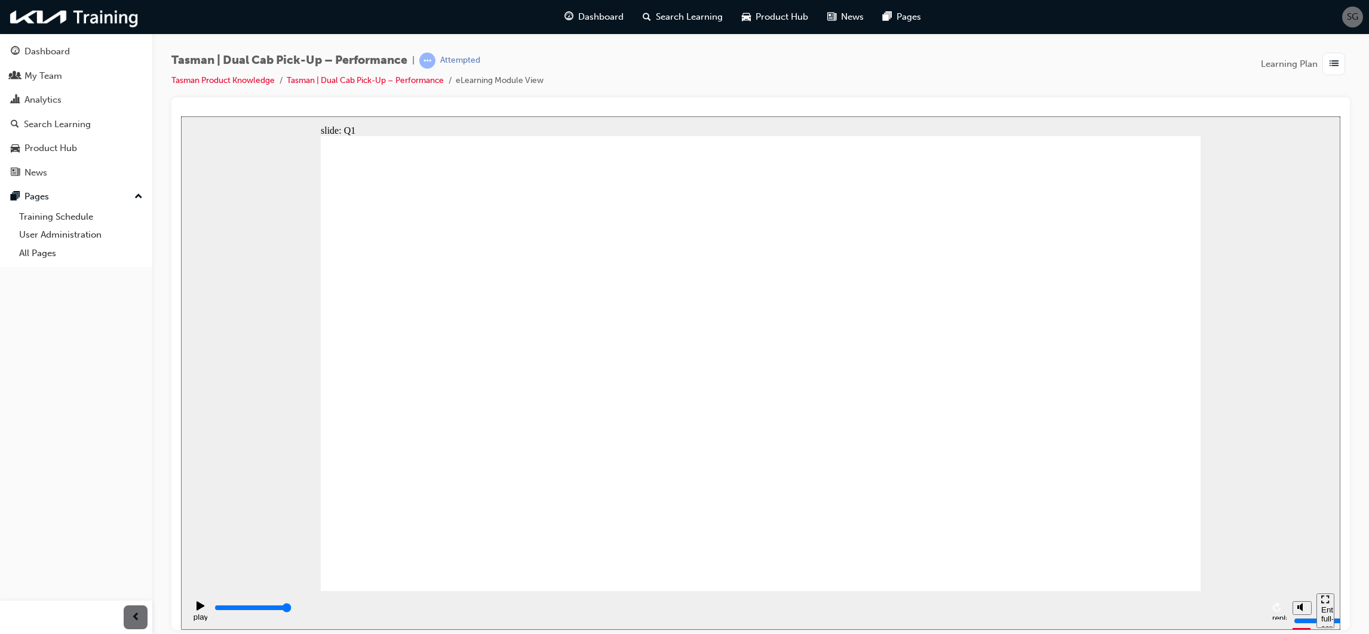
radio input "true"
type input "5000"
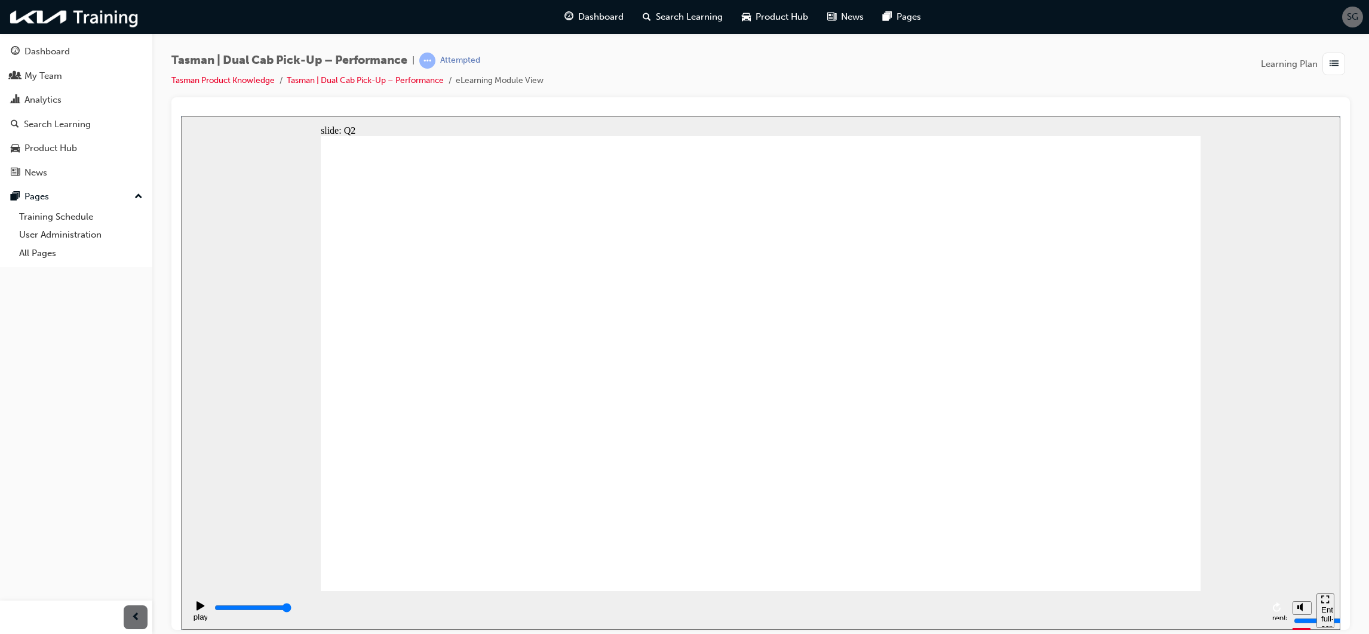
radio input "true"
type input "4800"
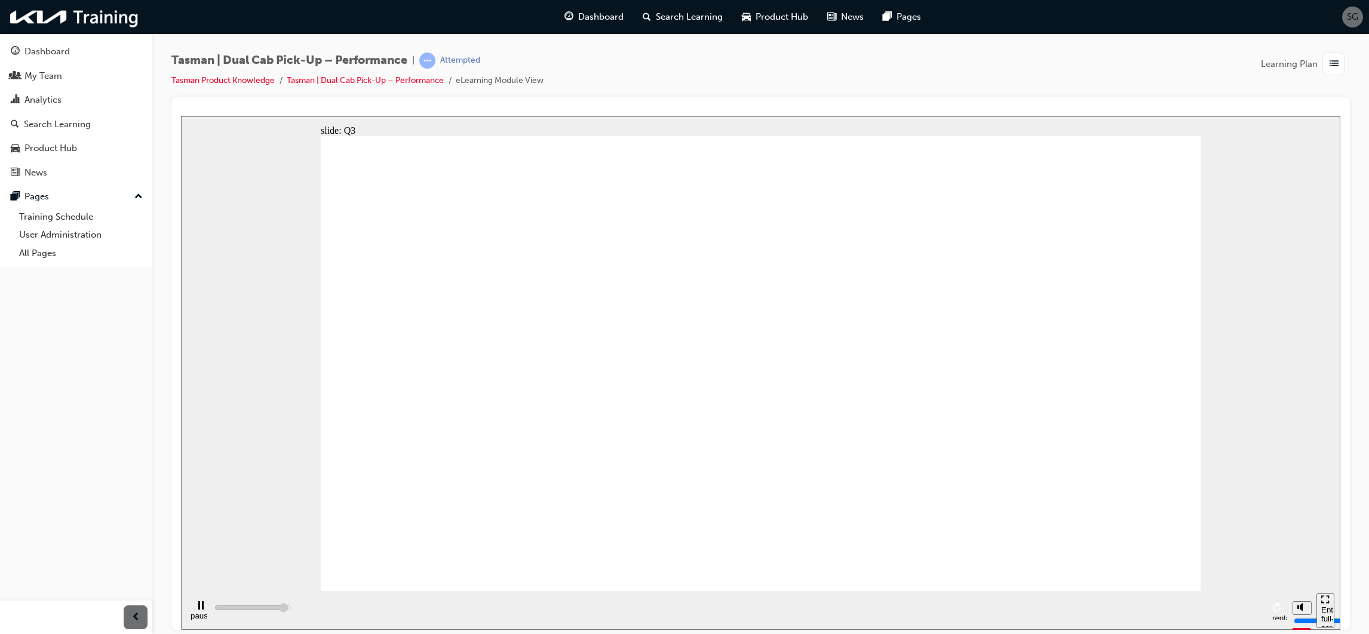
radio input "true"
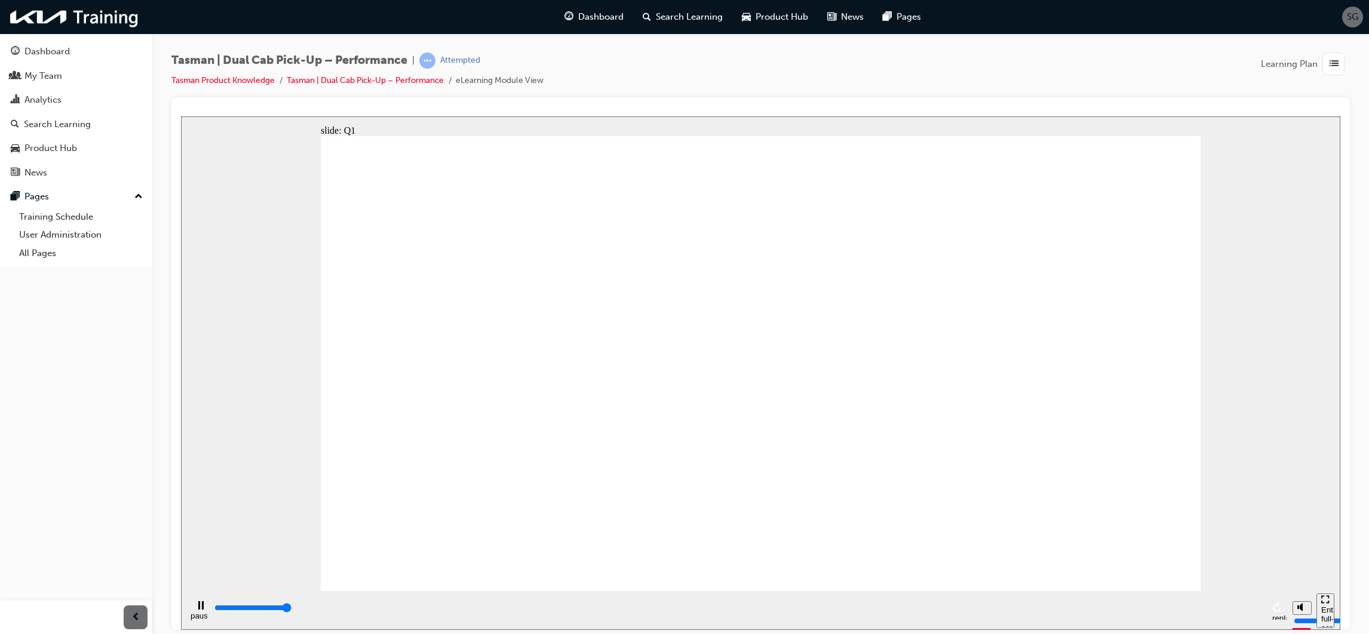
type input "5000"
radio input "true"
drag, startPoint x: 779, startPoint y: 434, endPoint x: 778, endPoint y: 424, distance: 10.2
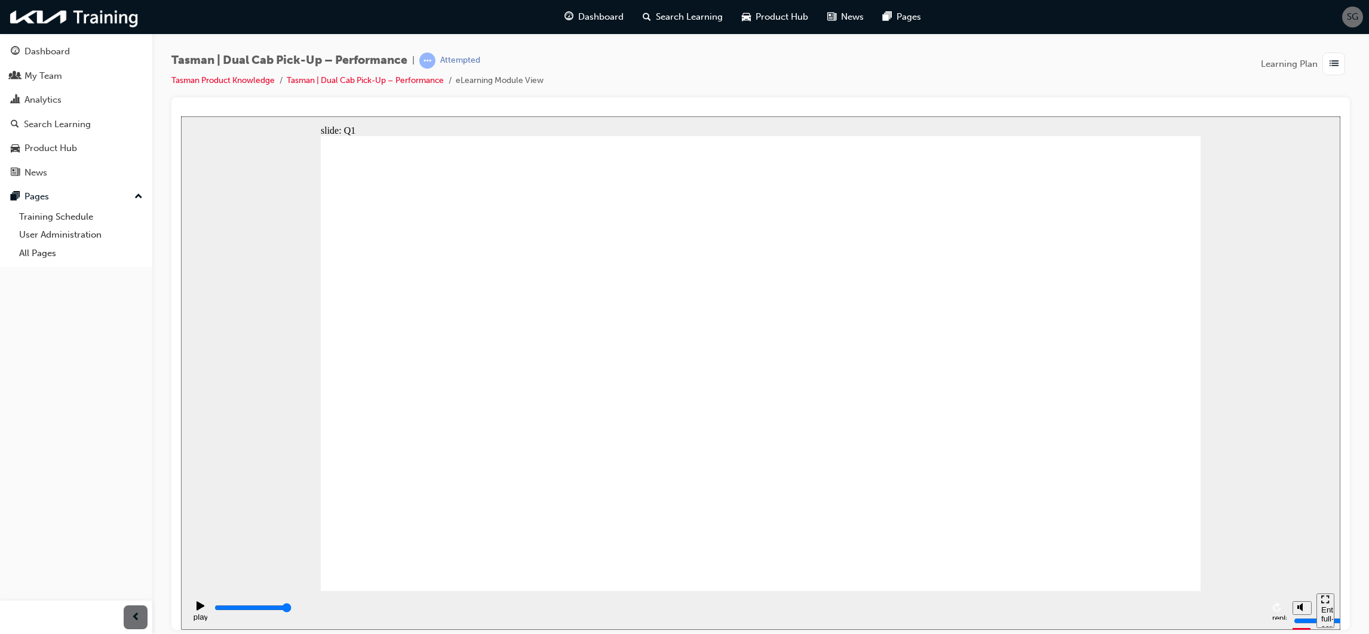
click at [682, 393] on button "OK" at bounding box center [671, 389] width 21 height 13
type input "3000"
type input "4200"
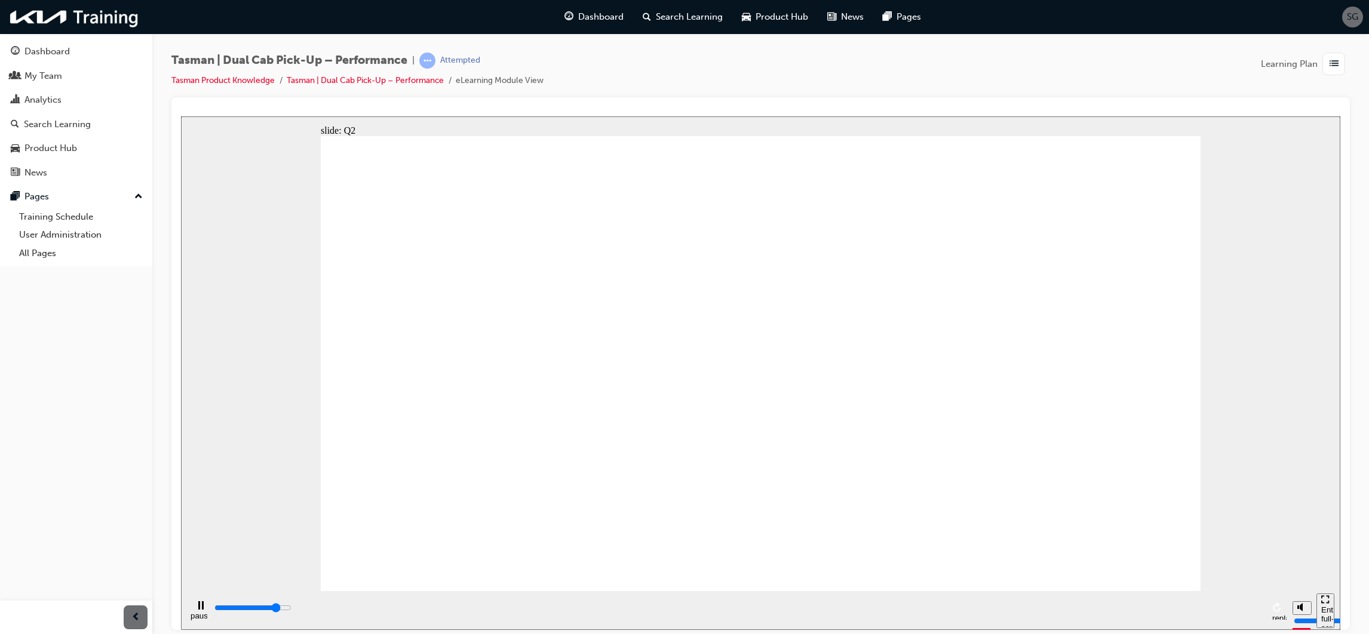
radio input "true"
drag, startPoint x: 805, startPoint y: 343, endPoint x: 919, endPoint y: 436, distance: 146.9
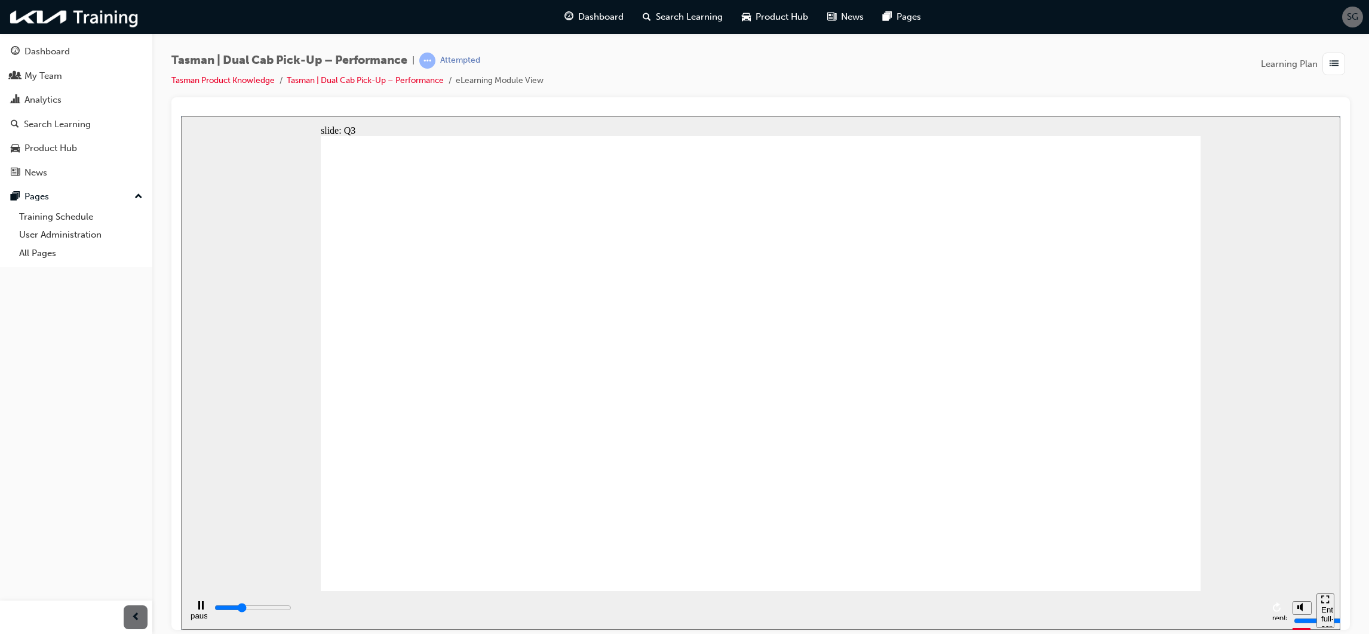
type input "1700"
radio input "true"
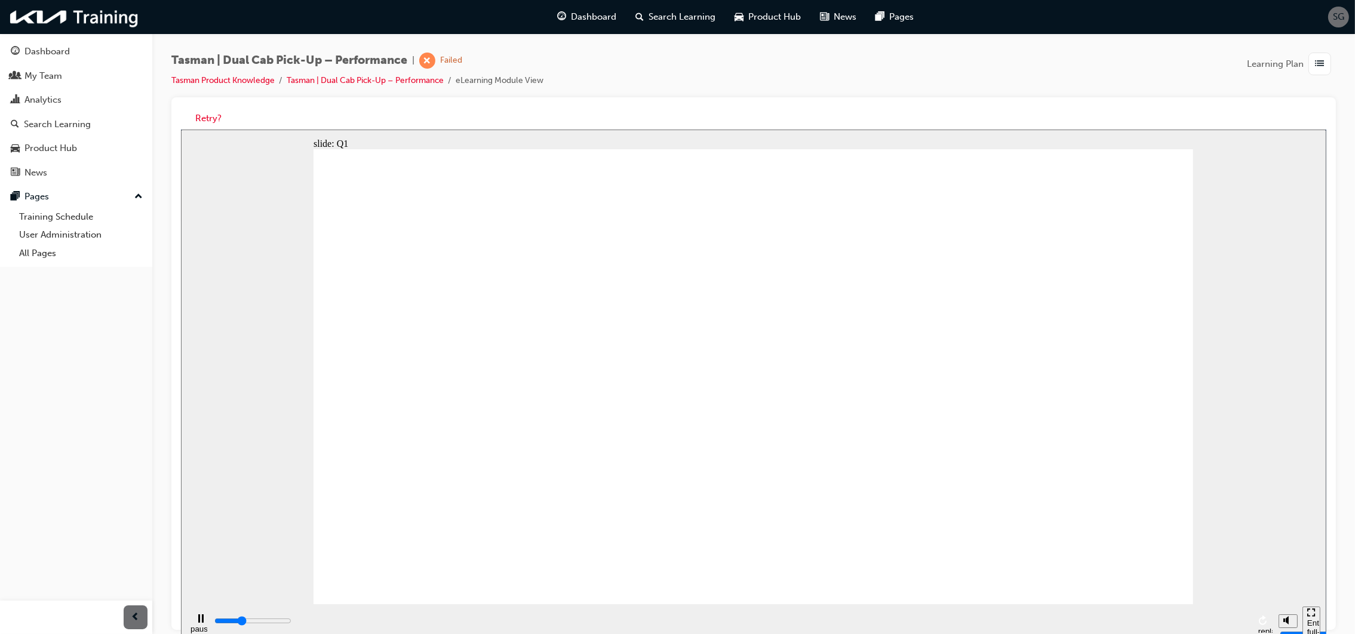
type input "1700"
radio input "true"
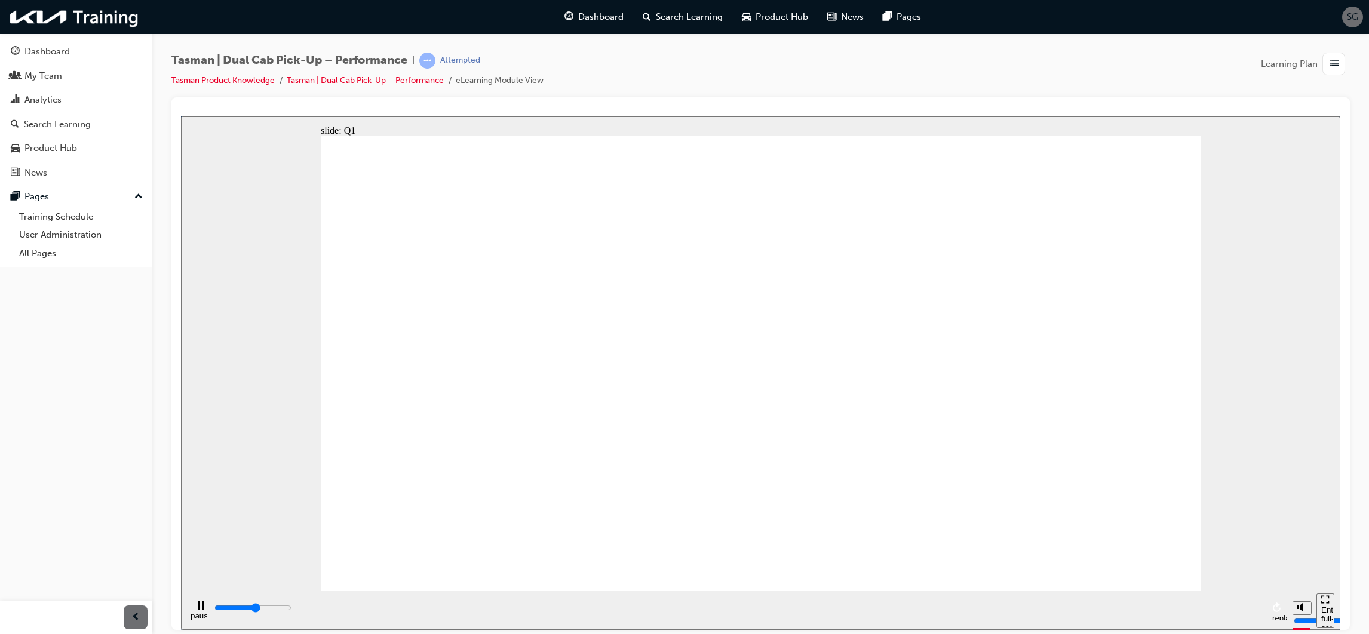
type input "1900"
radio input "true"
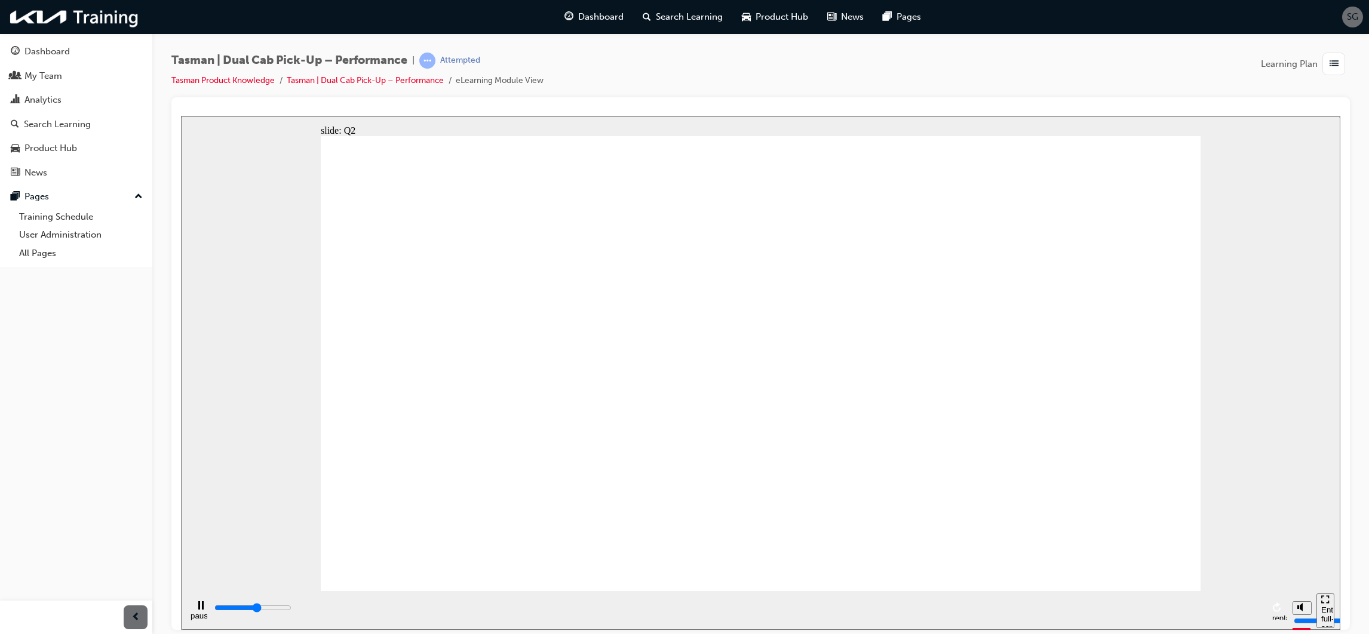
type input "1700"
radio input "true"
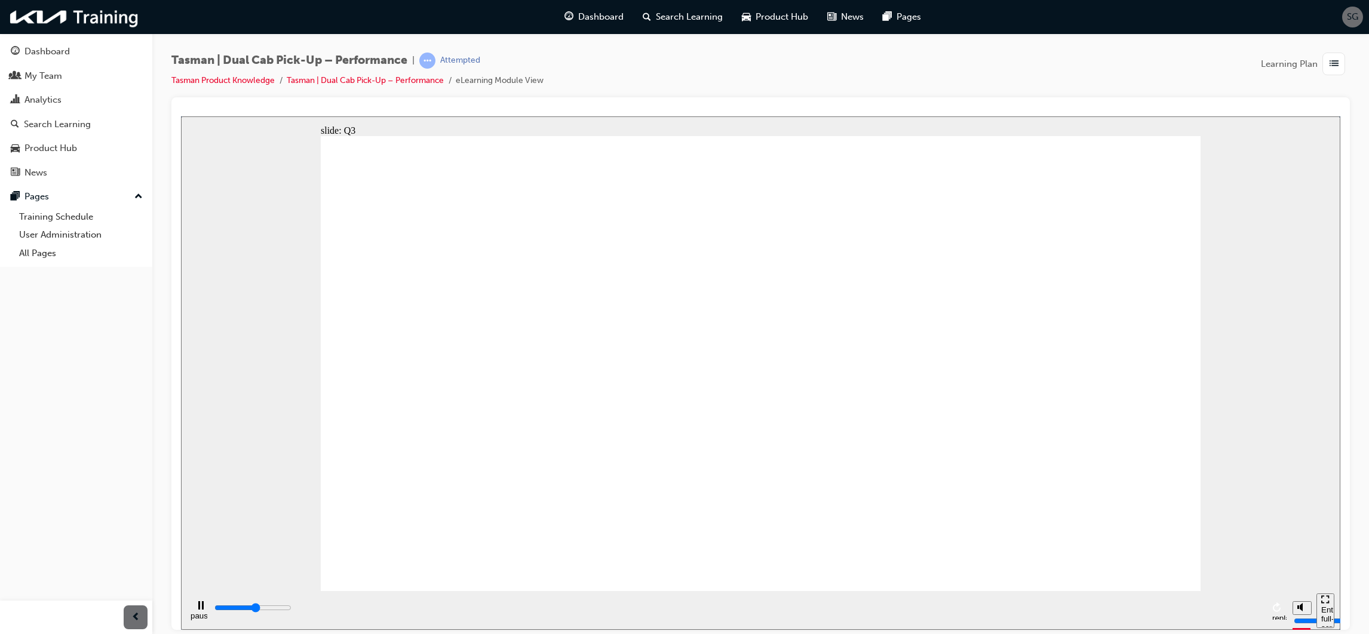
drag, startPoint x: 759, startPoint y: 412, endPoint x: 758, endPoint y: 420, distance: 8.4
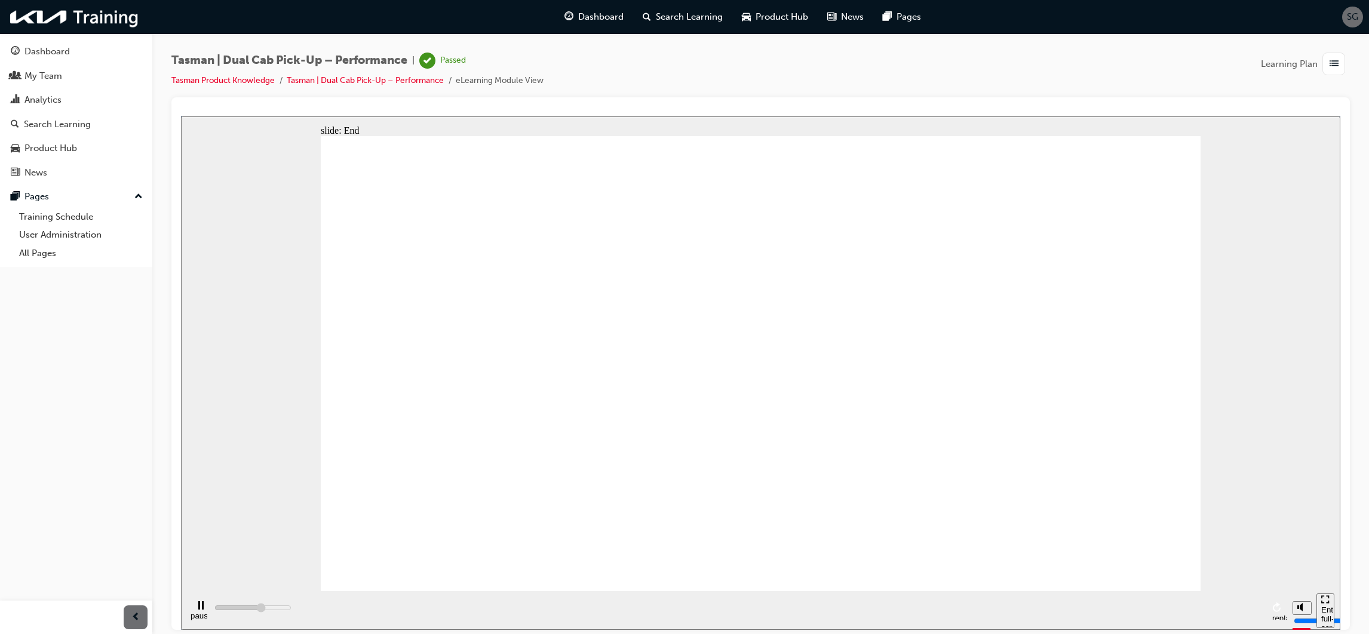
type input "3100"
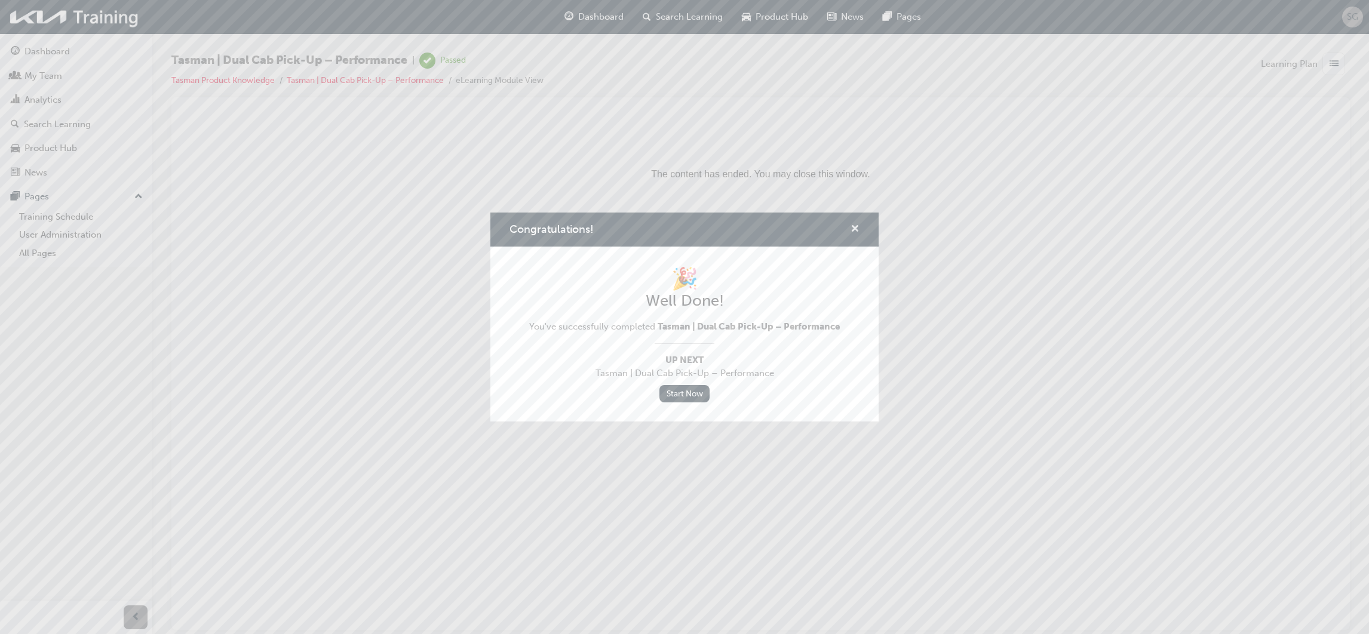
click at [852, 231] on span "cross-icon" at bounding box center [855, 230] width 9 height 11
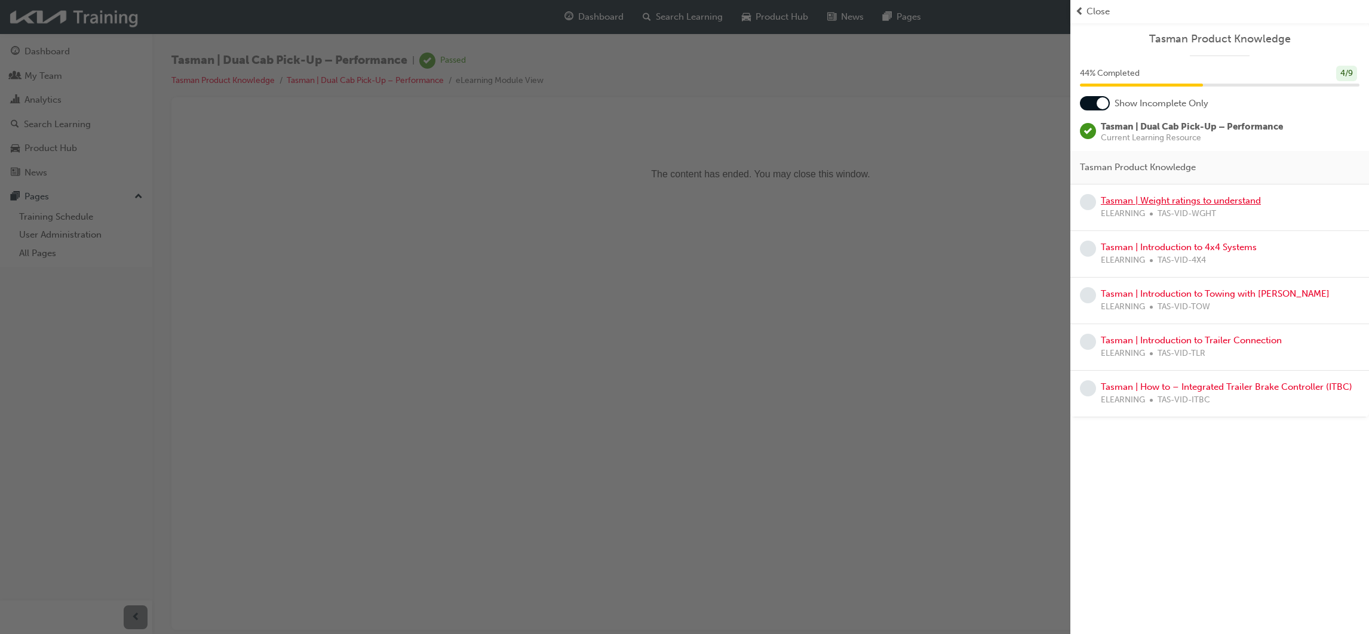
click at [1219, 199] on link "Tasman | Weight ratings to understand" at bounding box center [1181, 200] width 160 height 11
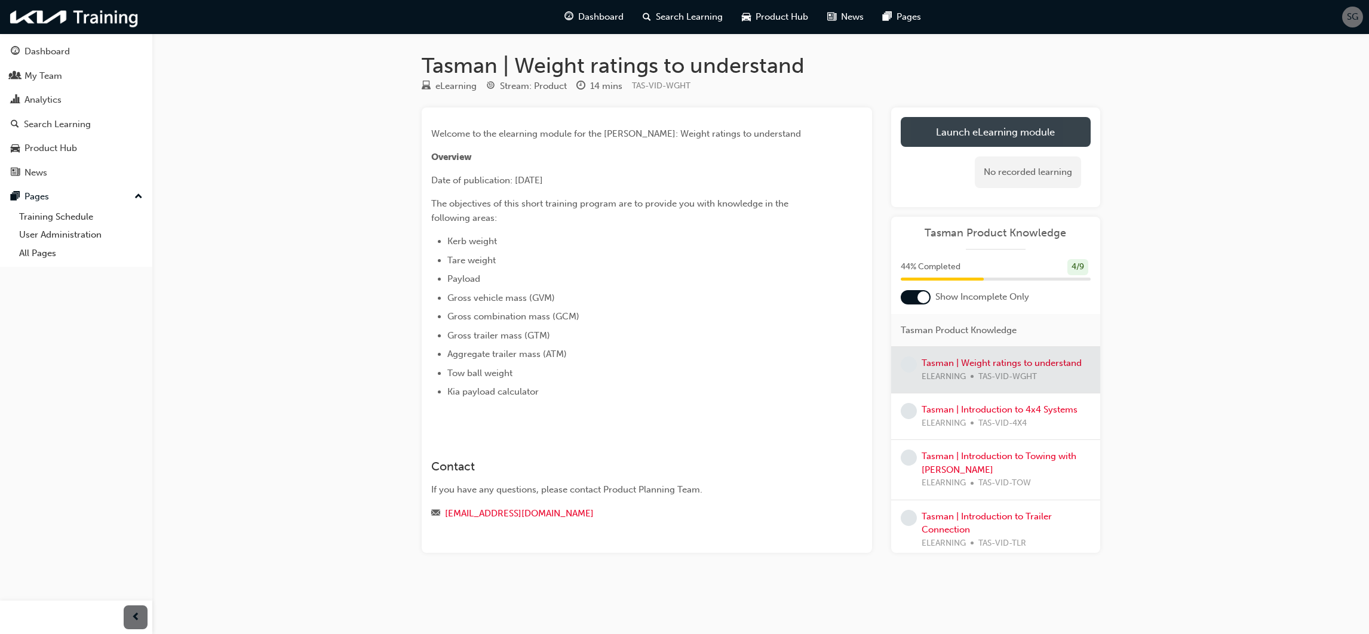
click at [983, 130] on link "Launch eLearning module" at bounding box center [996, 132] width 190 height 30
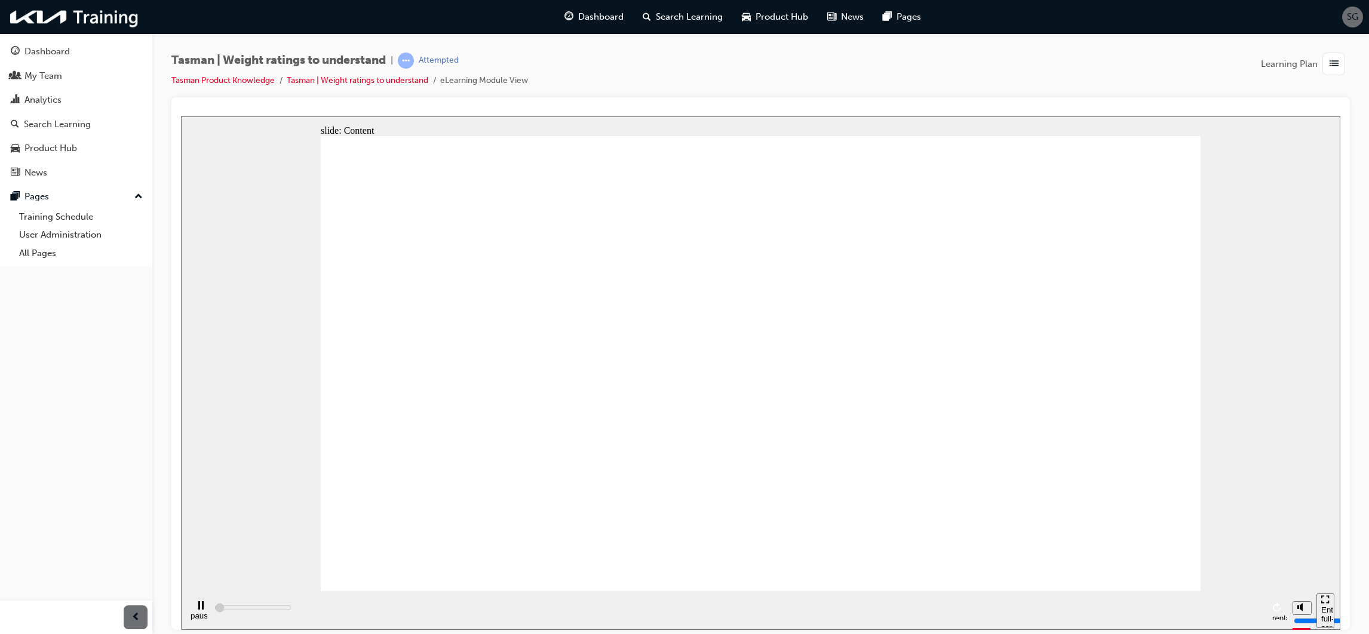
type input "2600"
radio input "true"
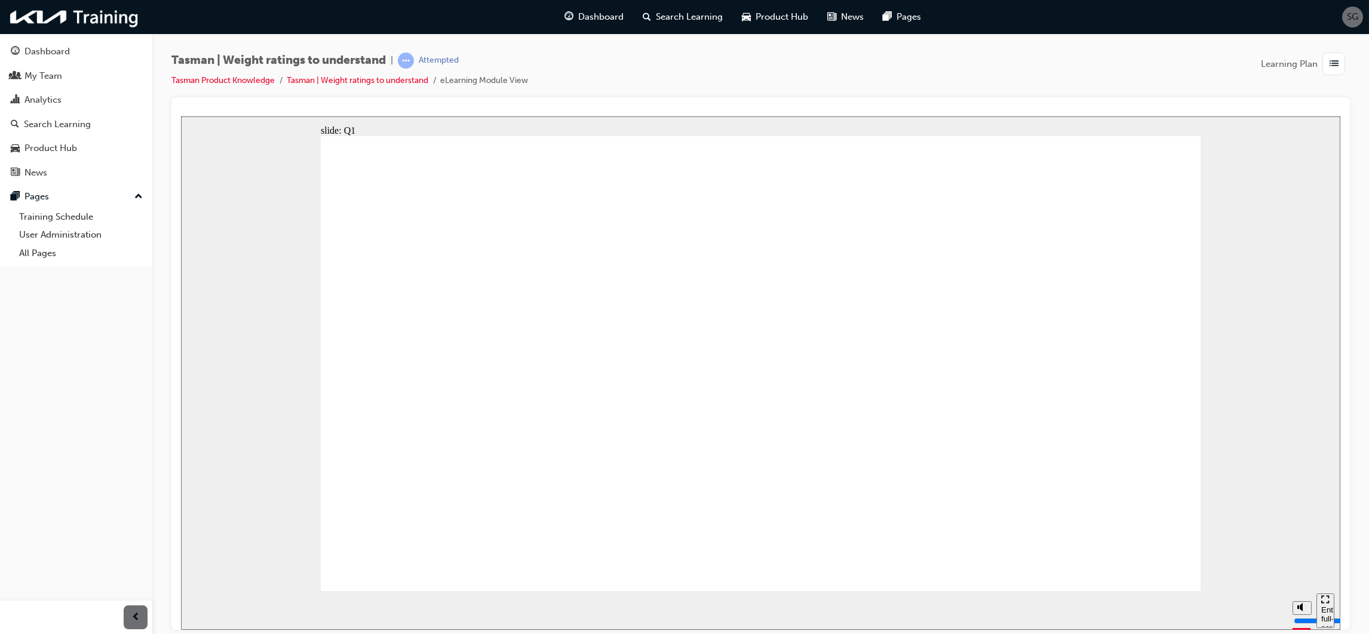
radio input "true"
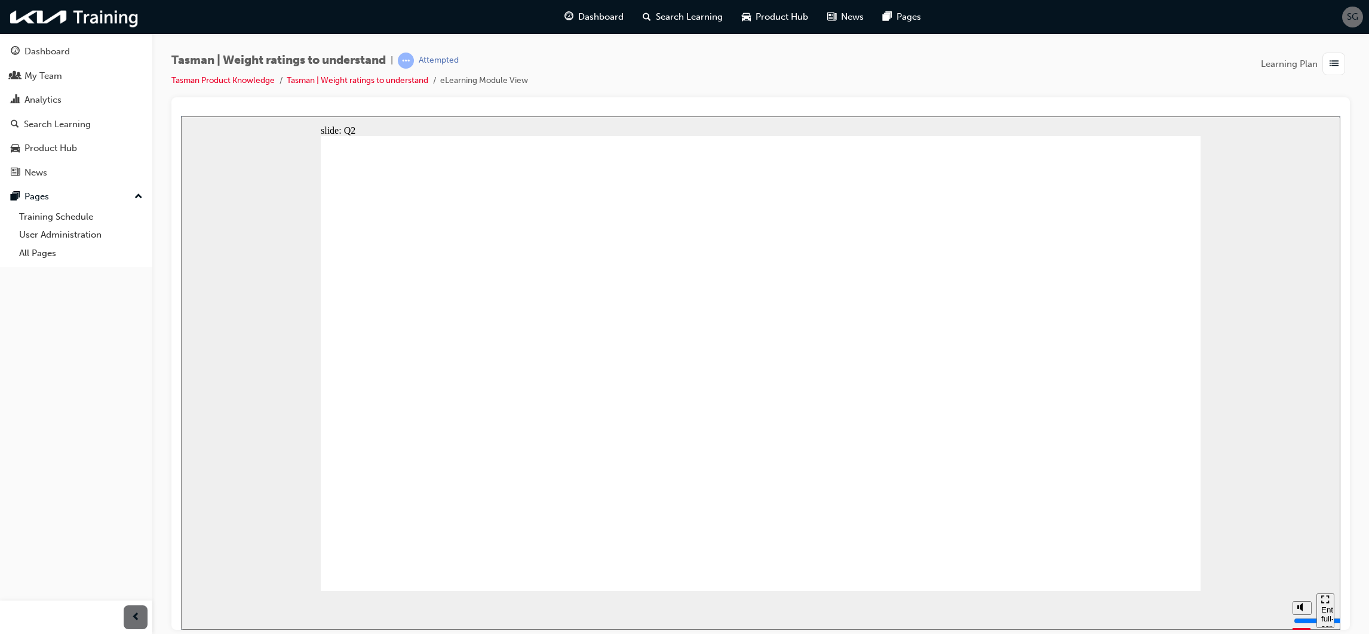
radio input "true"
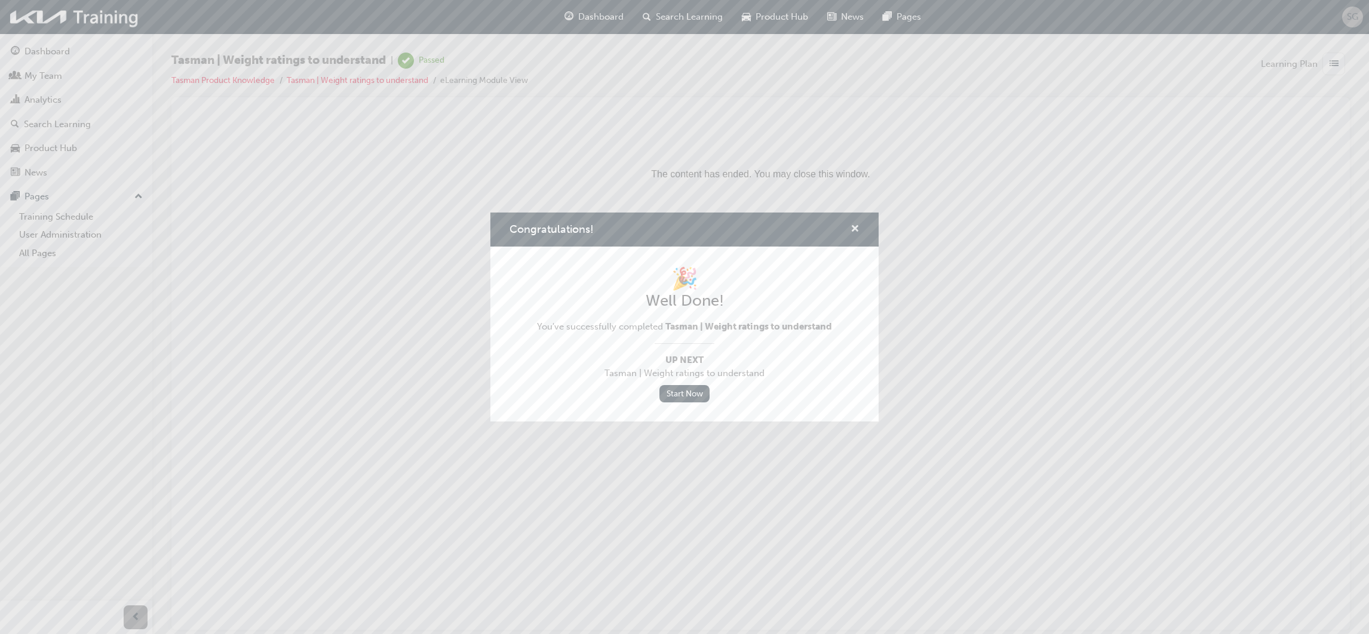
click at [855, 226] on span "cross-icon" at bounding box center [855, 230] width 9 height 11
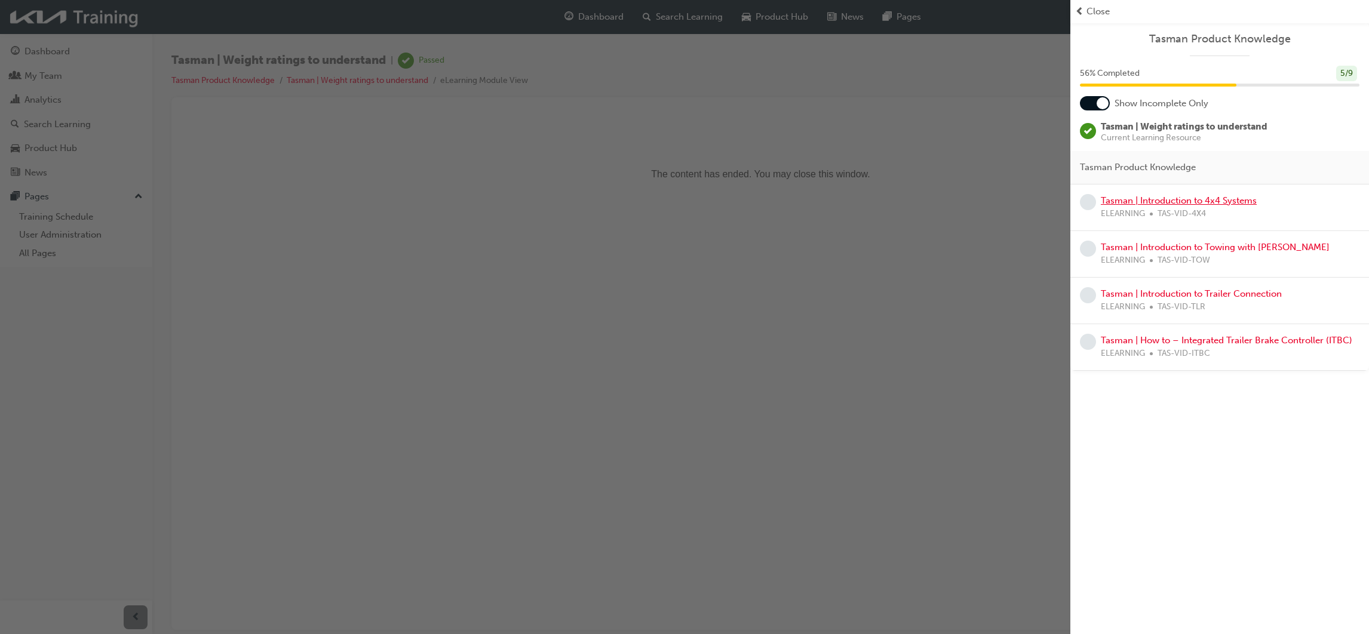
click at [1210, 200] on link "Tasman | Introduction to 4x4 Systems" at bounding box center [1179, 200] width 156 height 11
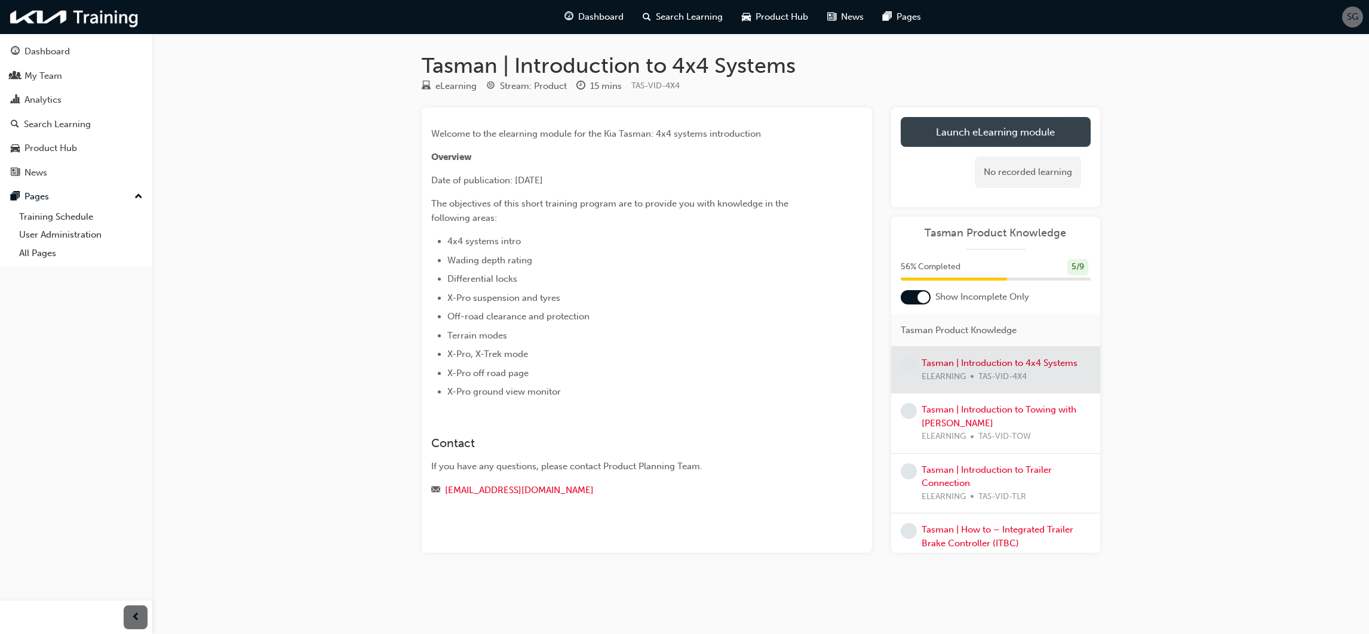
click at [989, 131] on link "Launch eLearning module" at bounding box center [996, 132] width 190 height 30
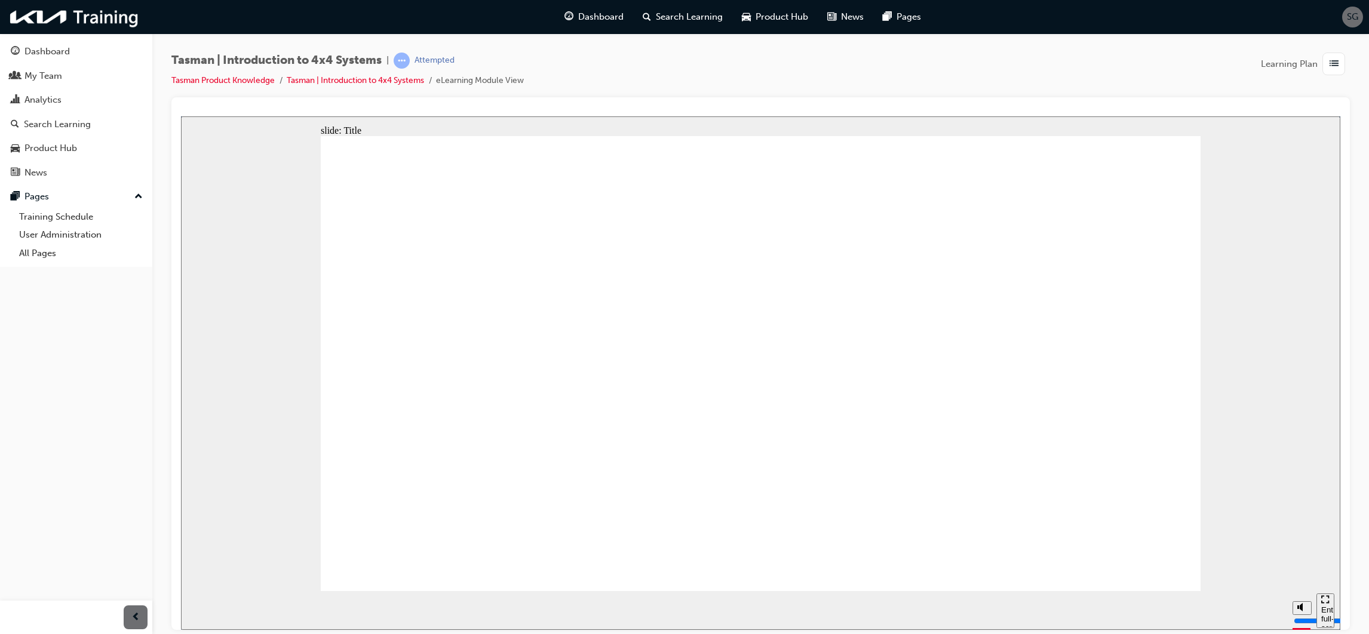
type input "125200"
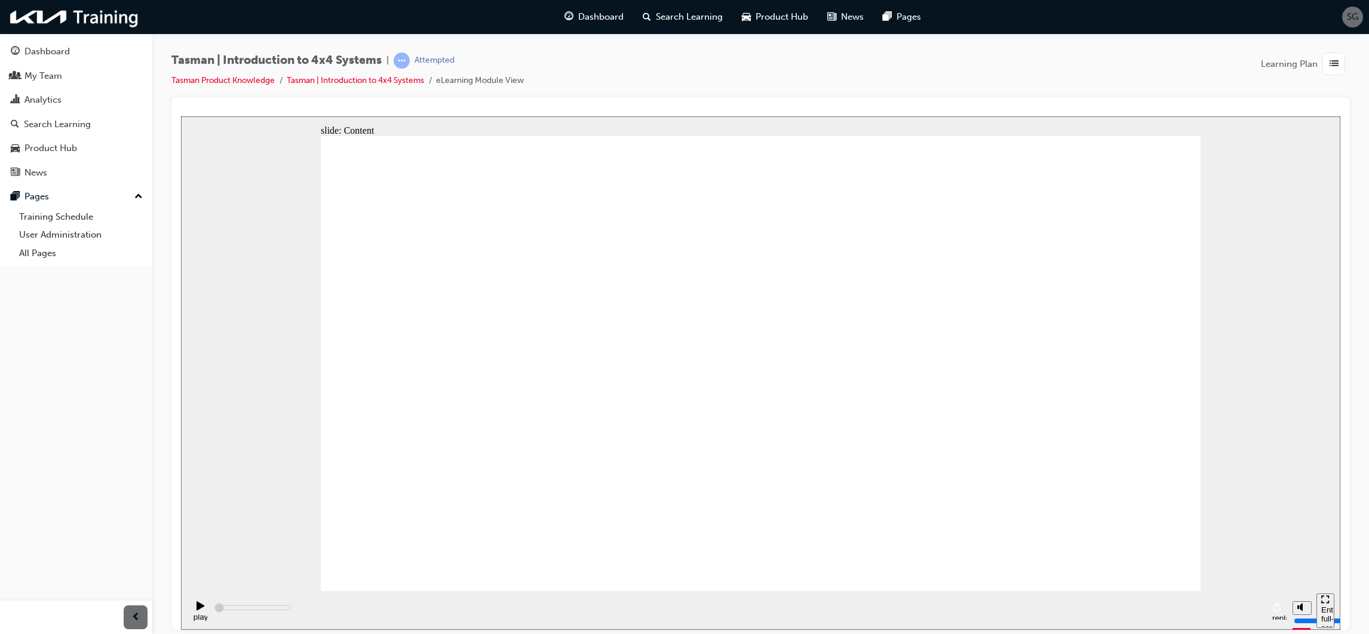
type input "2200"
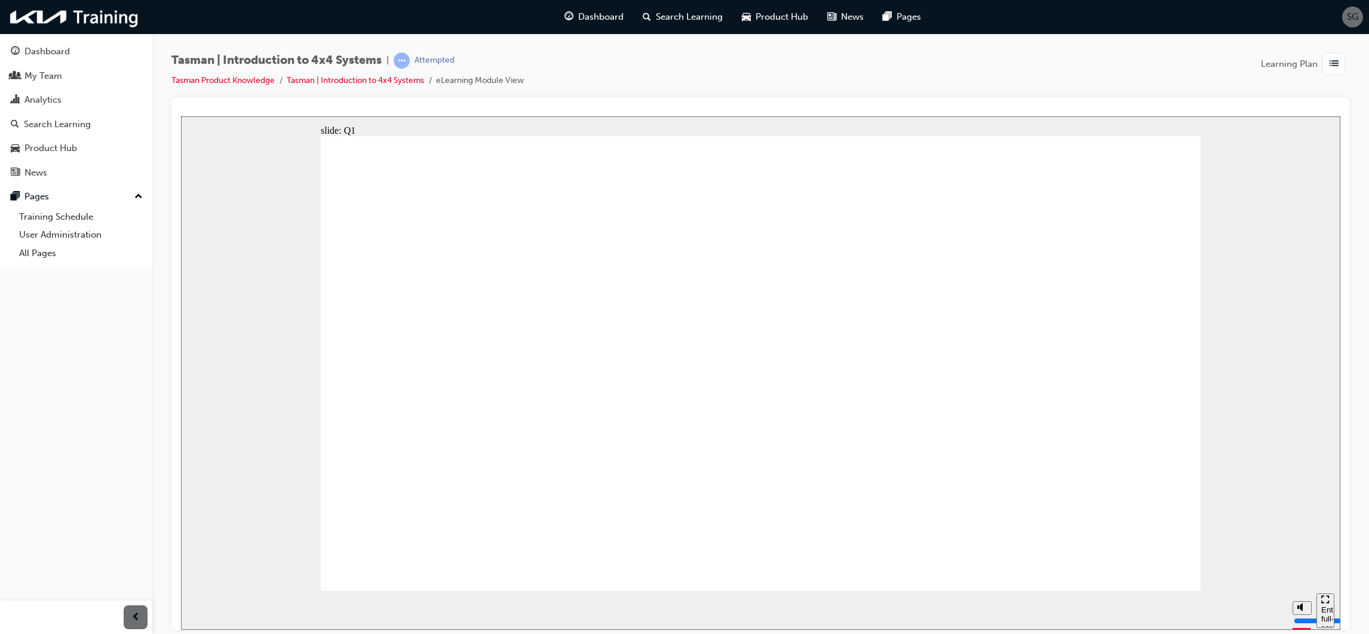
radio input "true"
drag, startPoint x: 1115, startPoint y: 575, endPoint x: 1122, endPoint y: 564, distance: 13.3
drag, startPoint x: 830, startPoint y: 329, endPoint x: 862, endPoint y: 350, distance: 38.3
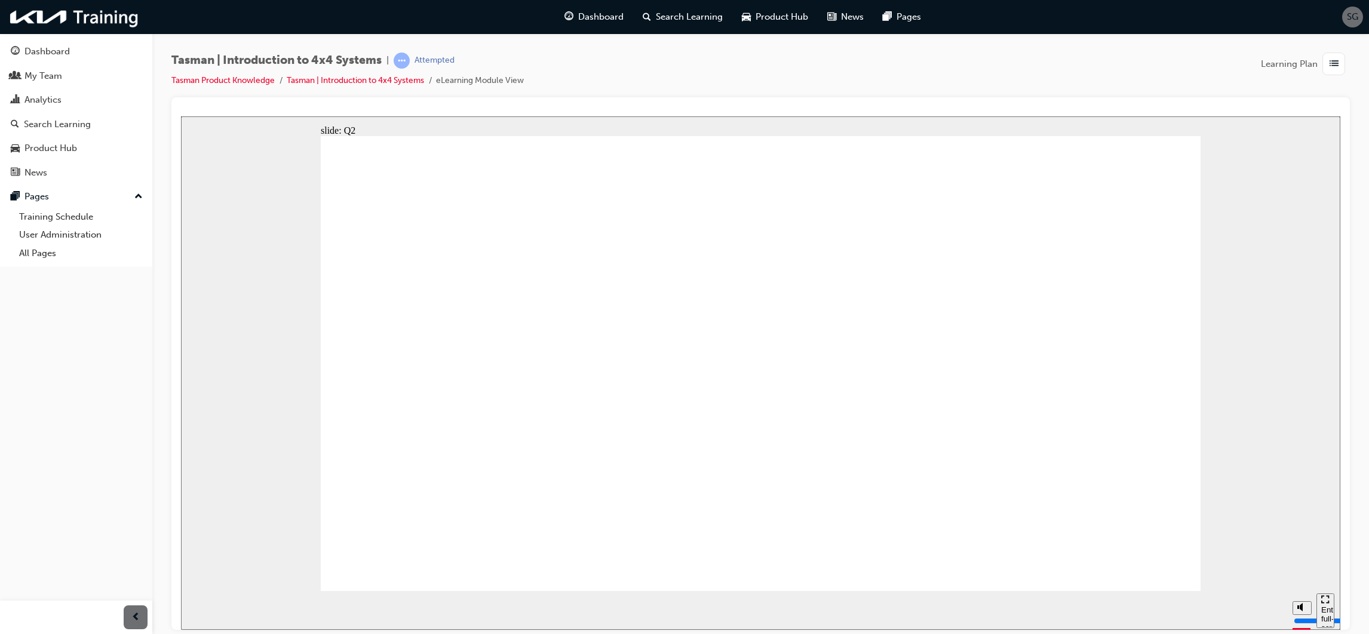
radio input "true"
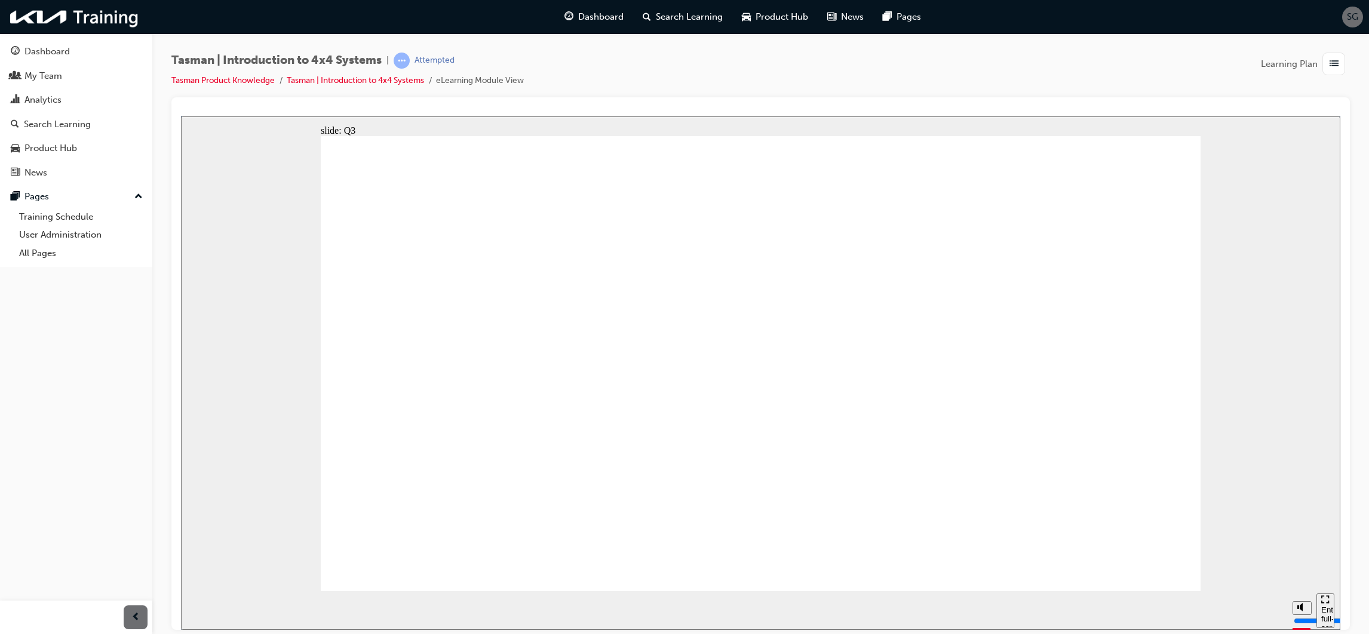
radio input "true"
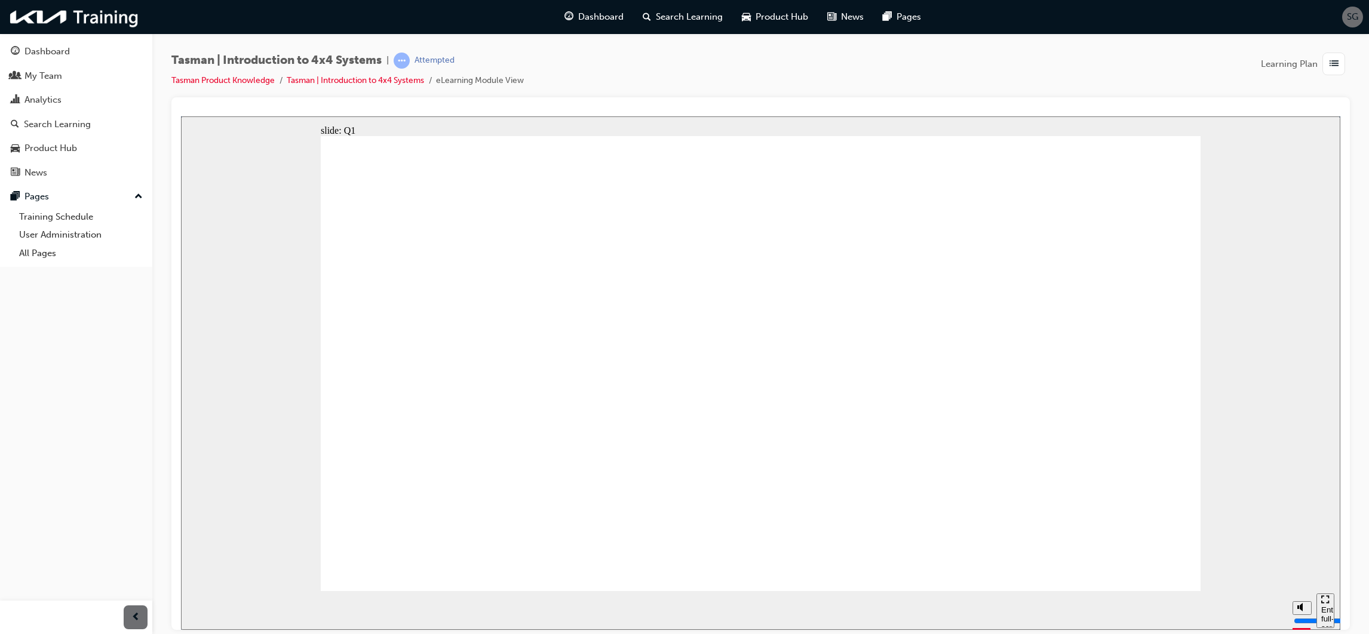
radio input "true"
drag, startPoint x: 855, startPoint y: 449, endPoint x: 964, endPoint y: 519, distance: 129.6
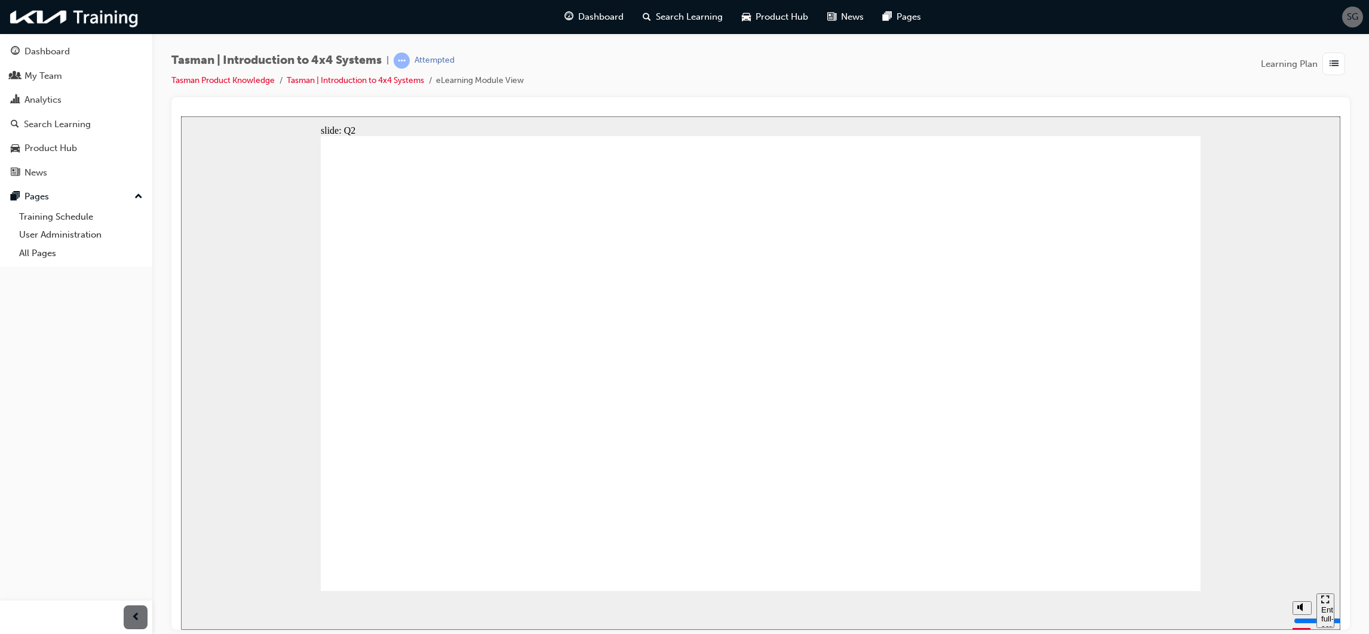
radio input "true"
drag, startPoint x: 824, startPoint y: 404, endPoint x: 923, endPoint y: 451, distance: 109.3
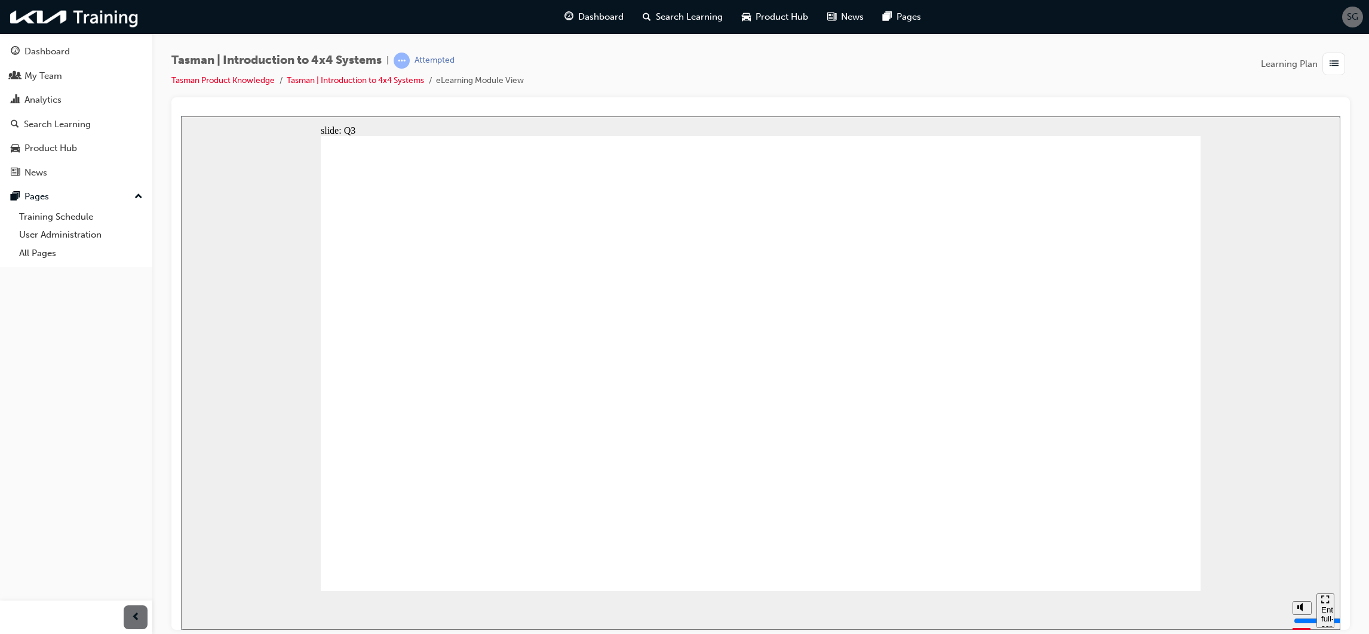
radio input "true"
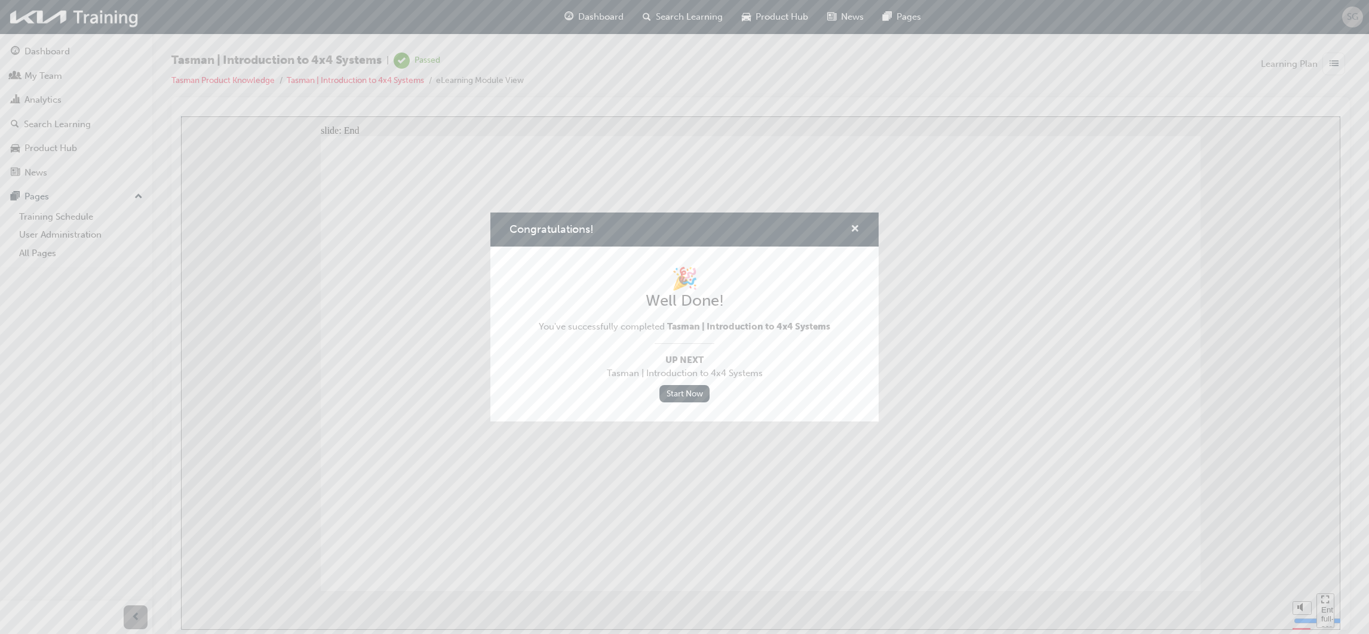
click at [854, 228] on span "cross-icon" at bounding box center [855, 230] width 9 height 11
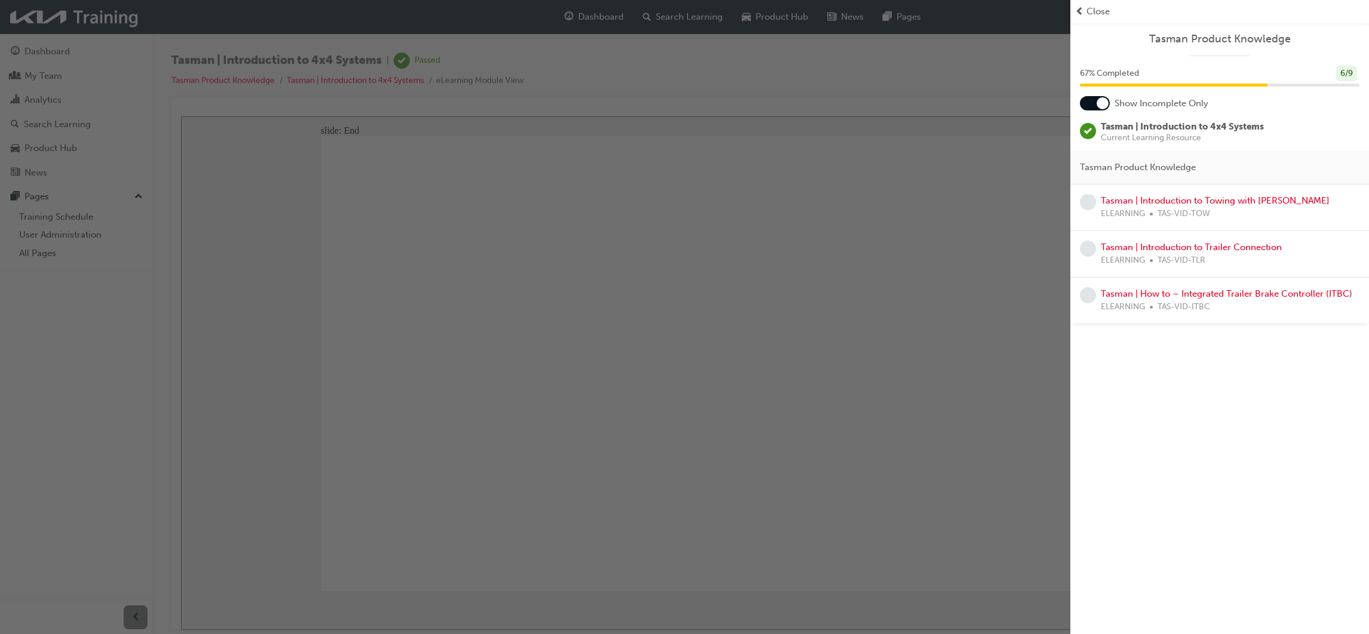
click at [1094, 8] on span "Close" at bounding box center [1098, 12] width 23 height 14
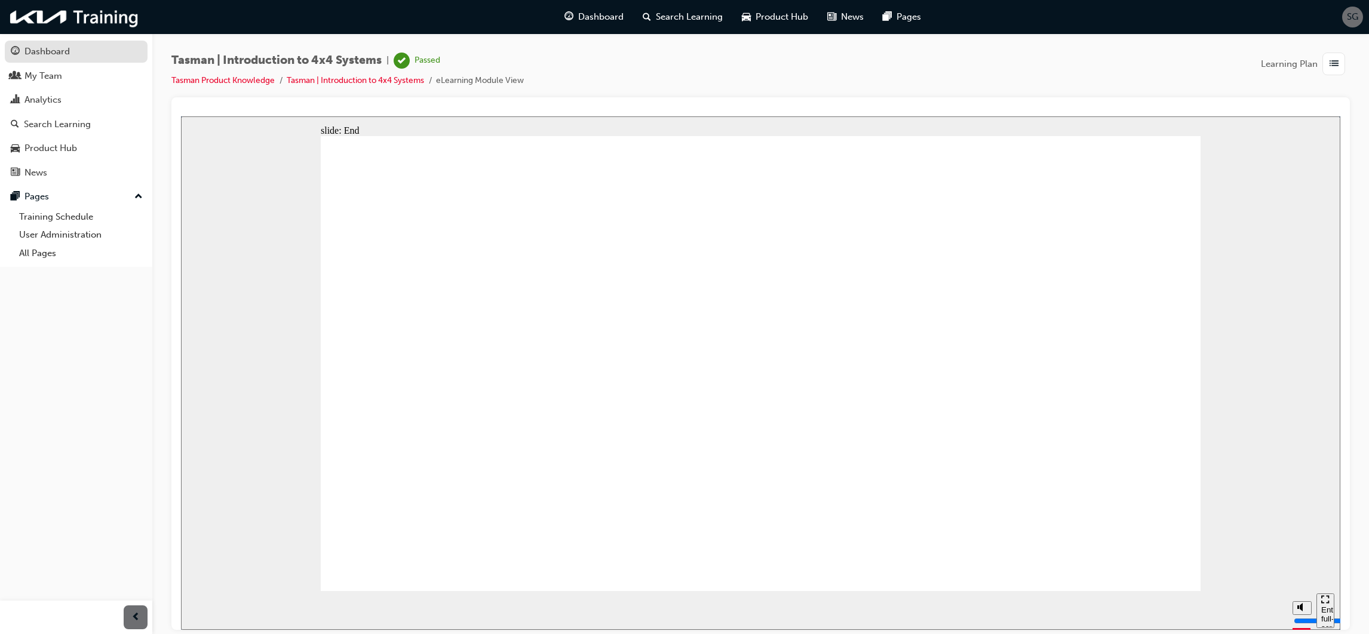
click at [56, 51] on div "Dashboard" at bounding box center [46, 52] width 45 height 14
